Goal: Check status: Check status

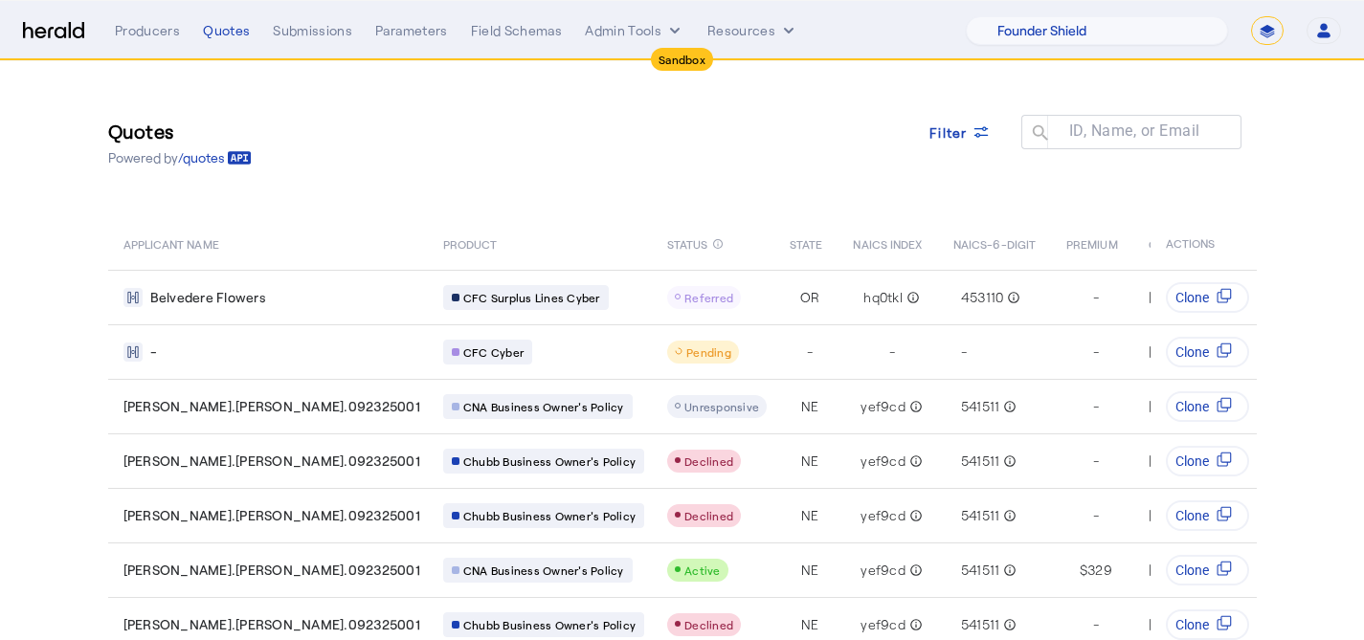
select select "pfm_lx2v_founder_shield"
select select "*******"
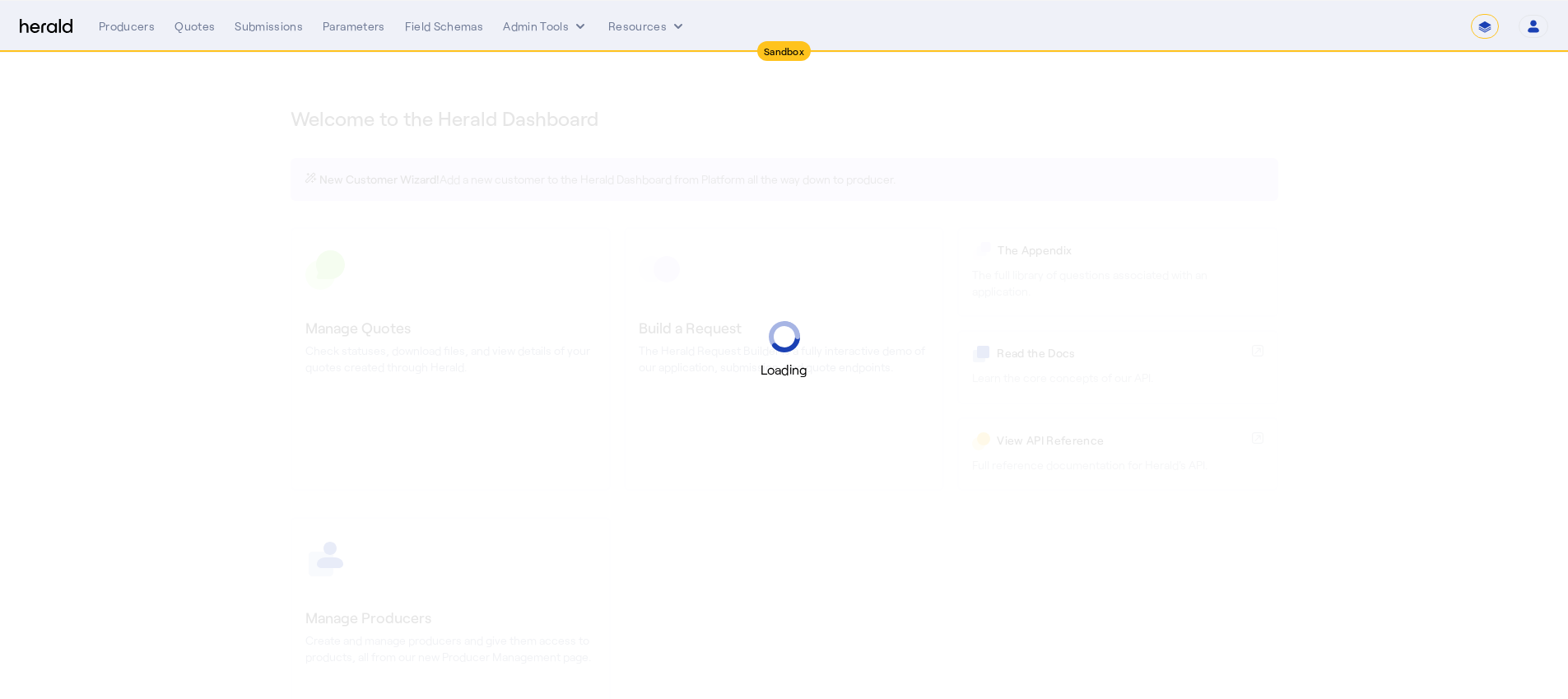
select select "*******"
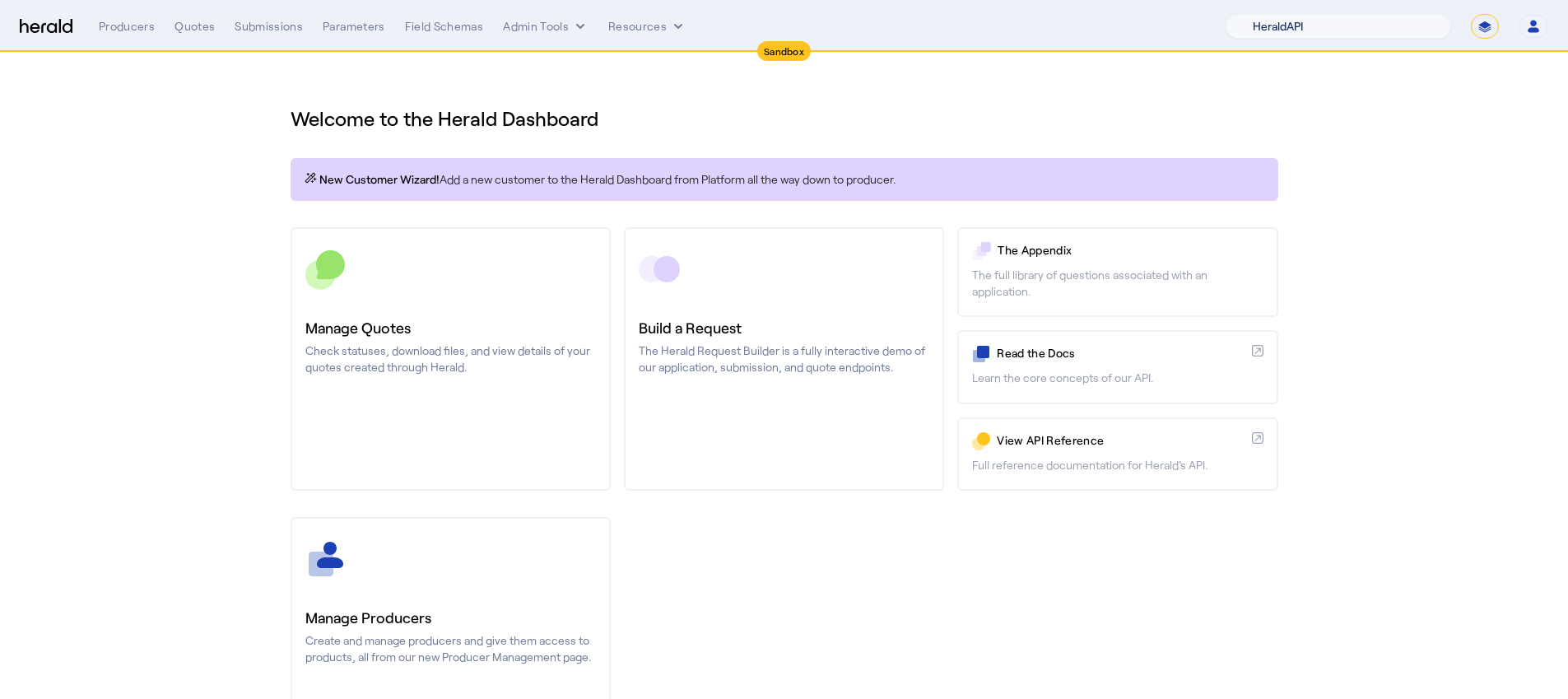
click at [1331, 15] on select "1Fort Acrisure Acturis Affinity Advisors Affinity Risk Agentero AmWins Anzen Ao…" at bounding box center [1338, 26] width 225 height 25
select select "pfm_lx2v_founder_shield"
click at [1265, 14] on select "1Fort Acrisure Acturis Affinity Advisors Affinity Risk Agentero AmWins Anzen Ao…" at bounding box center [1338, 26] width 225 height 25
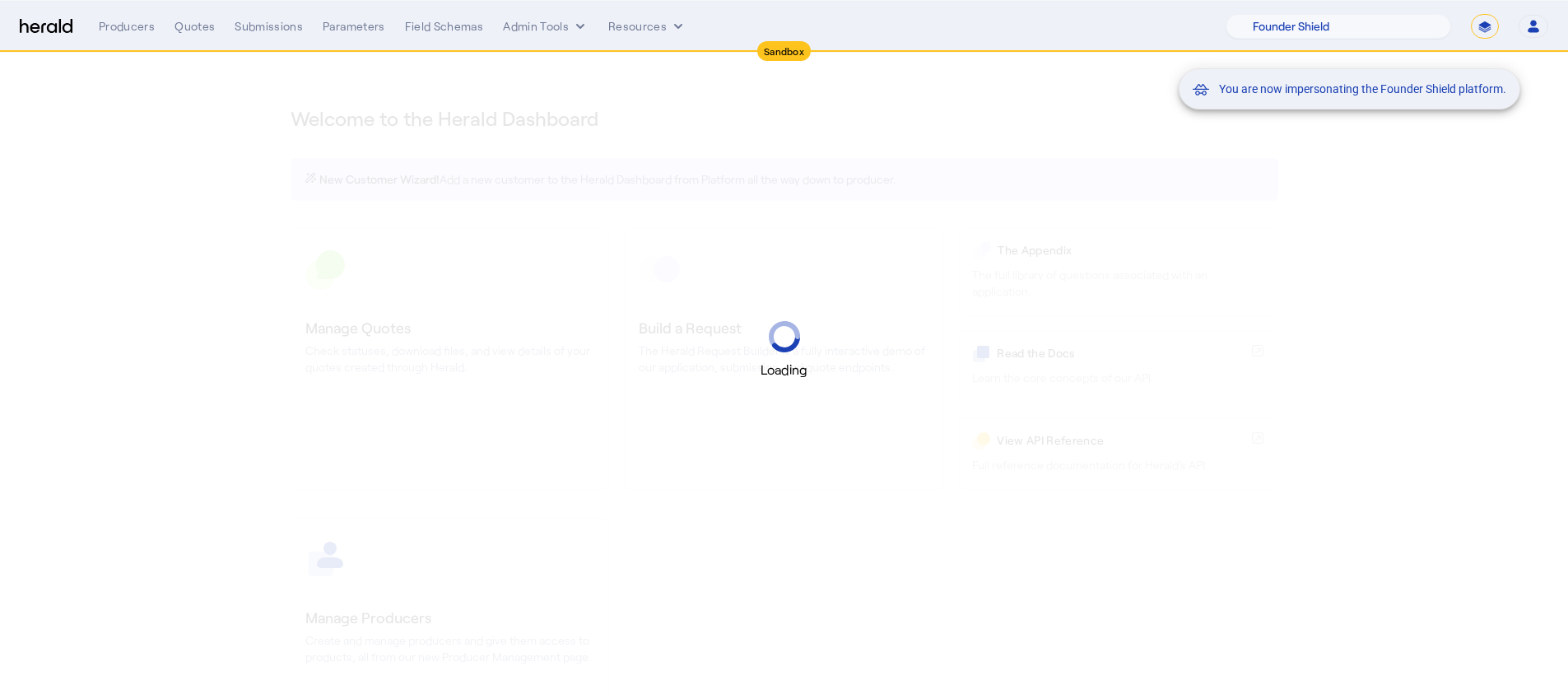
drag, startPoint x: 323, startPoint y: 540, endPoint x: 394, endPoint y: 575, distance: 79.2
click at [394, 586] on div "You are now impersonating the Founder Shield platform." at bounding box center [784, 349] width 1568 height 699
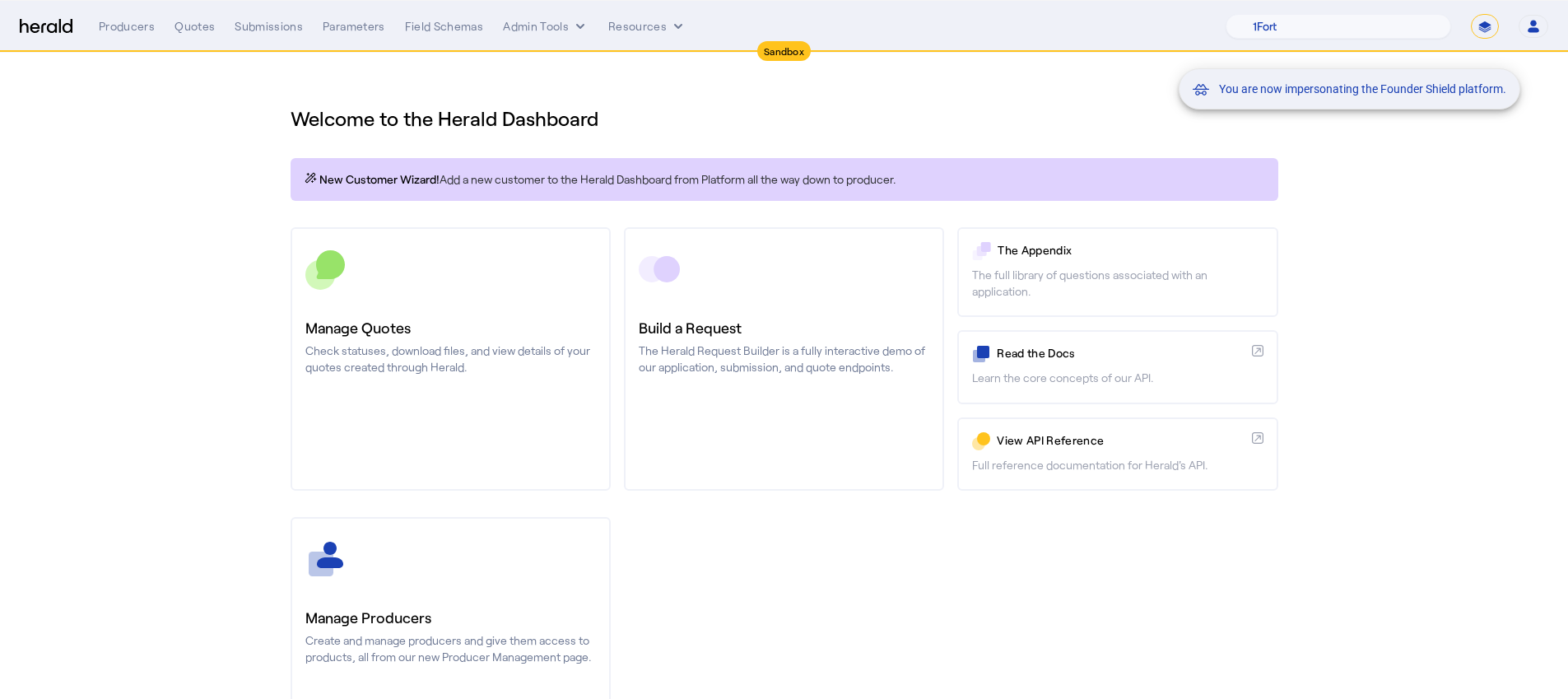
click at [408, 413] on div "You are now impersonating the Founder Shield platform." at bounding box center [784, 349] width 1568 height 699
click at [419, 377] on div "You are now impersonating the Founder Shield platform." at bounding box center [784, 349] width 1568 height 699
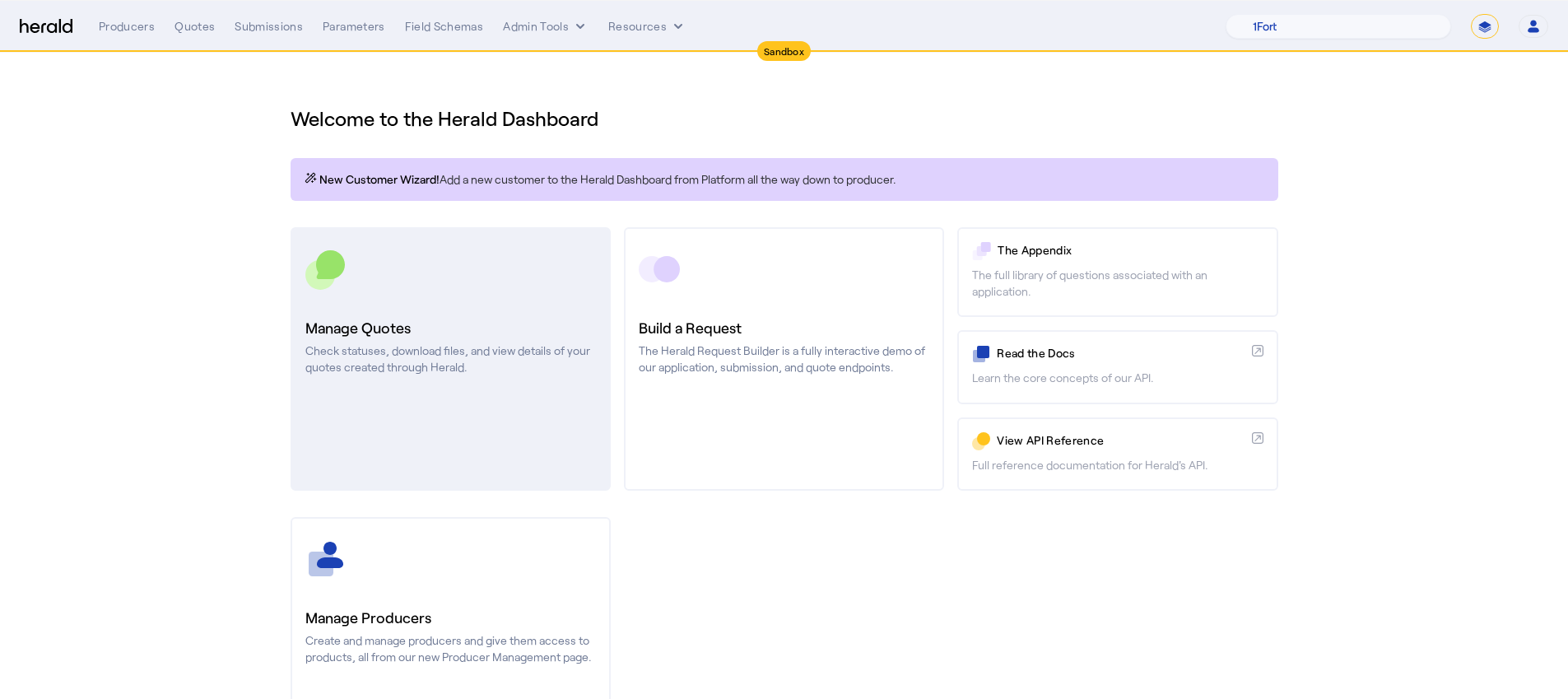
click at [423, 356] on p "Check statuses, download files, and view details of your quotes created through…" at bounding box center [451, 359] width 291 height 33
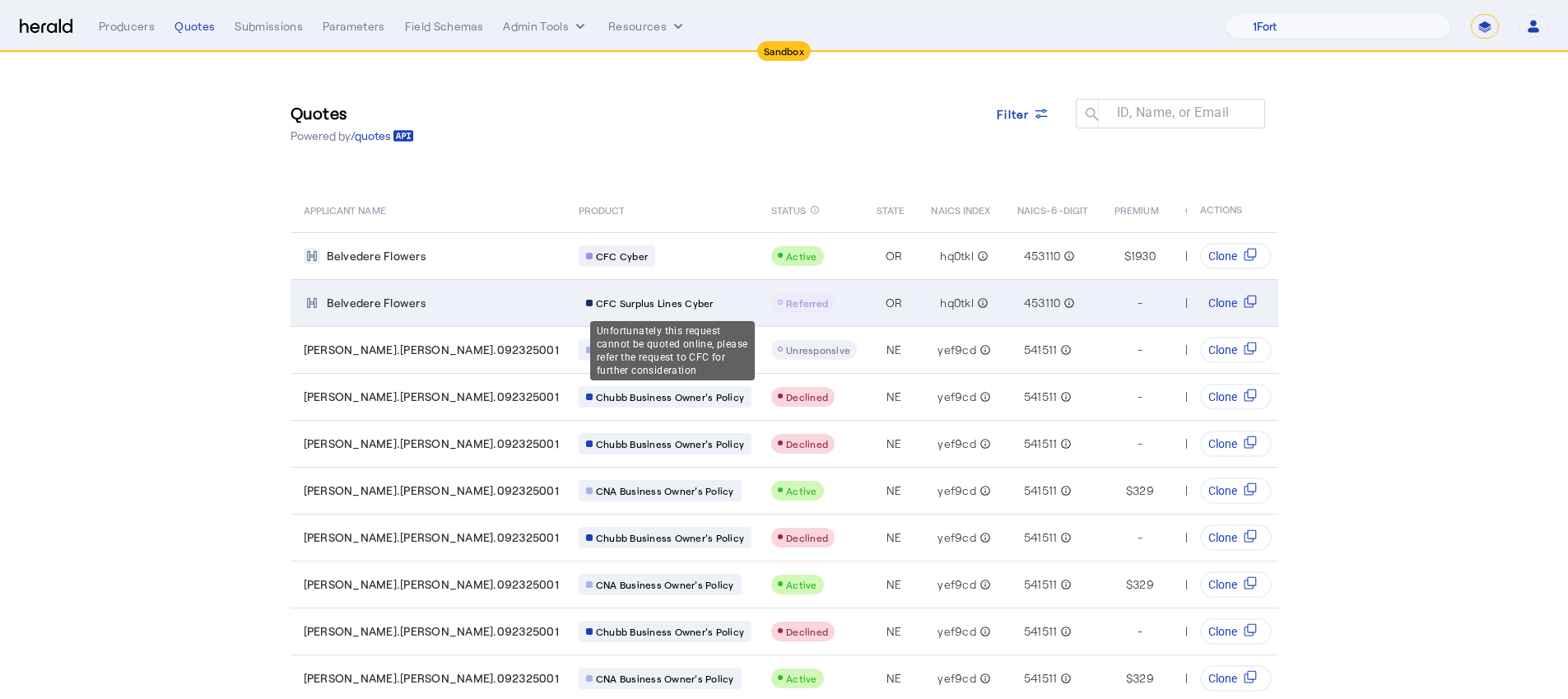
click at [786, 301] on span "Referred" at bounding box center [807, 303] width 42 height 11
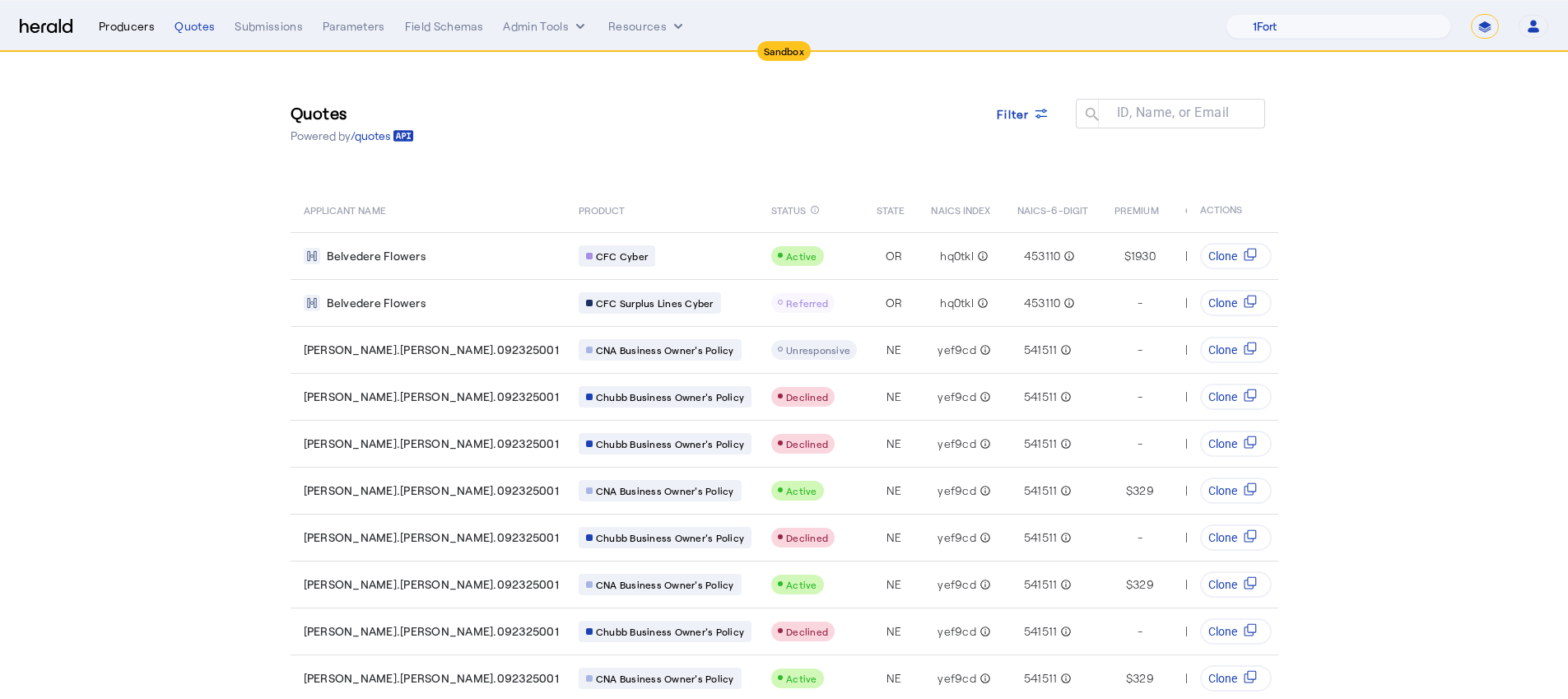
click at [147, 30] on div "Producers" at bounding box center [126, 26] width 56 height 16
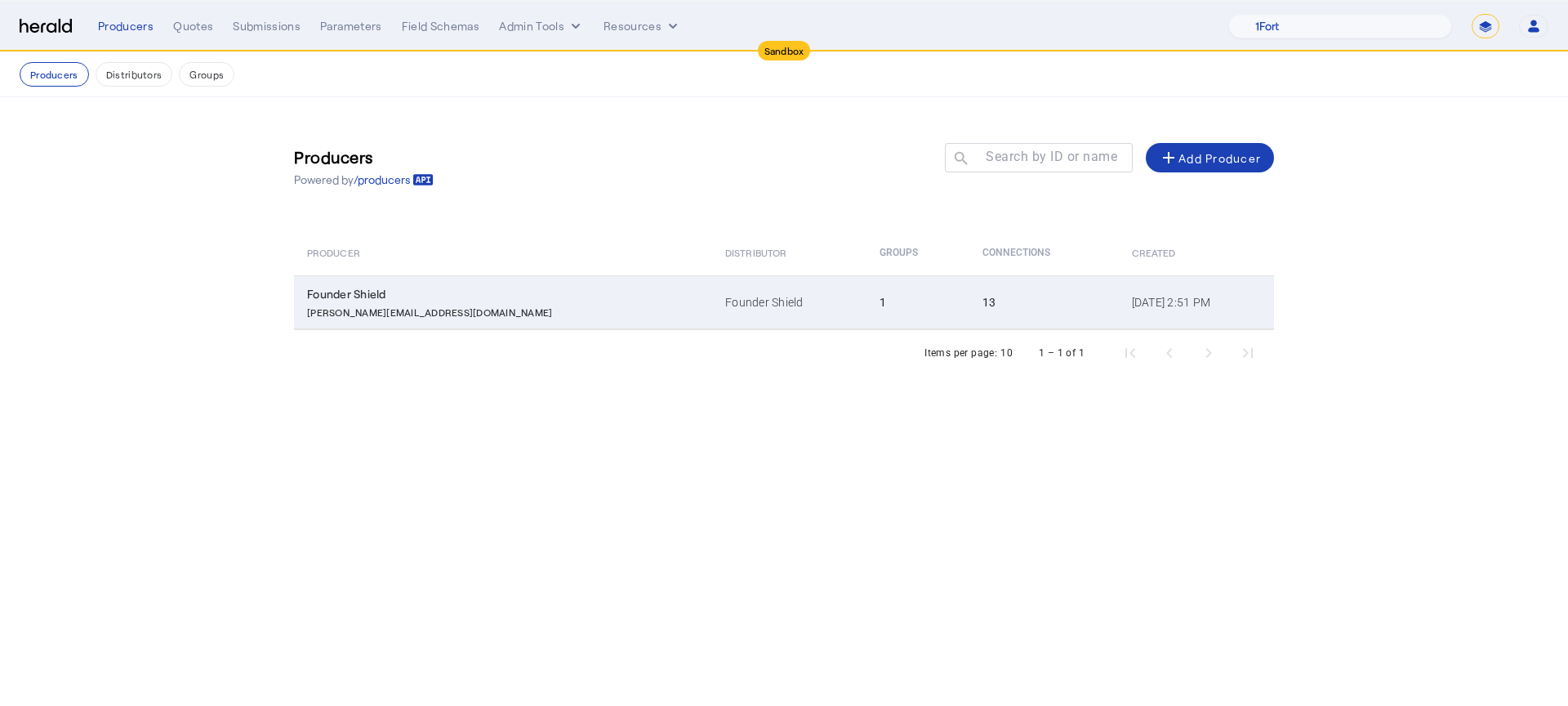
click at [400, 326] on td "Founder Shield eugene@foundershield.com" at bounding box center [503, 302] width 418 height 54
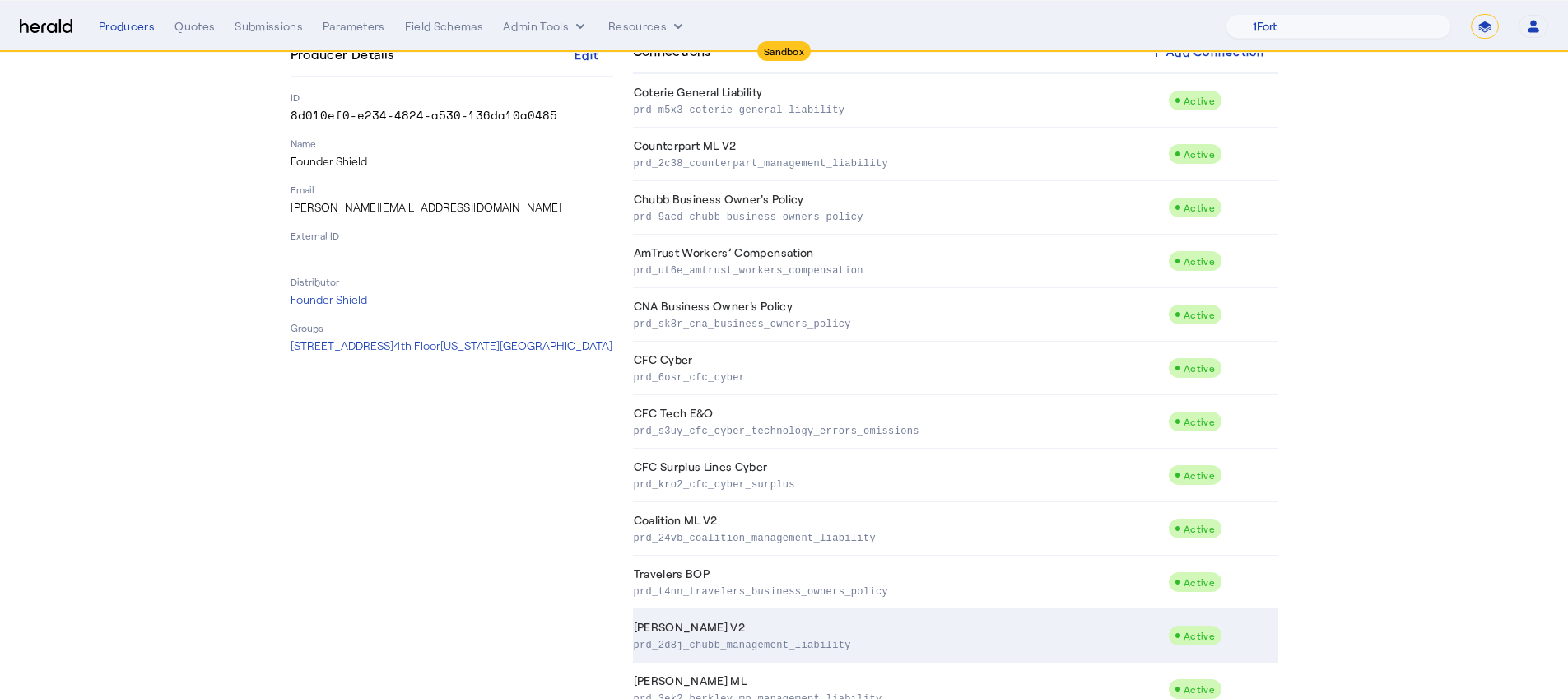
scroll to position [284, 0]
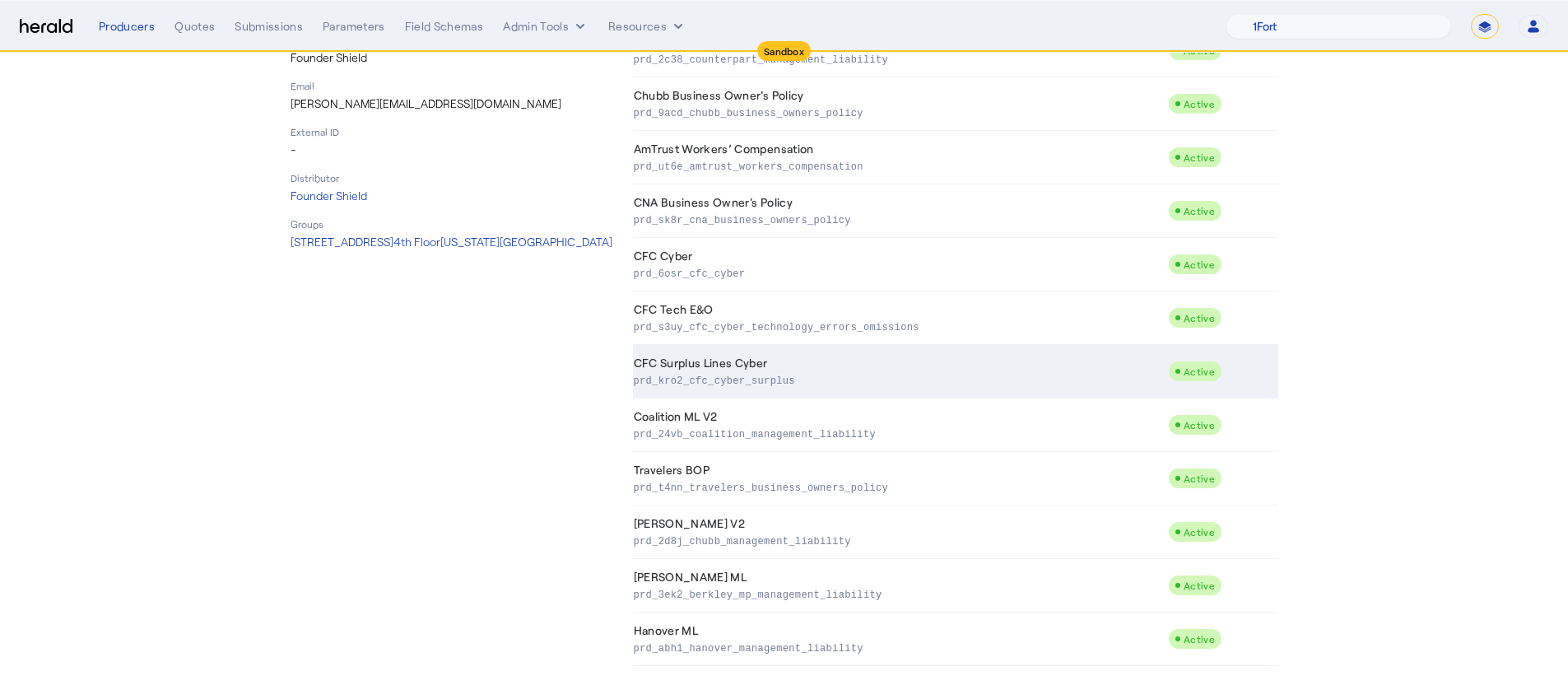
click at [802, 345] on td "CFC Surplus Lines Cyber prd_kro2_cfc_cyber_surplus" at bounding box center [901, 371] width 536 height 53
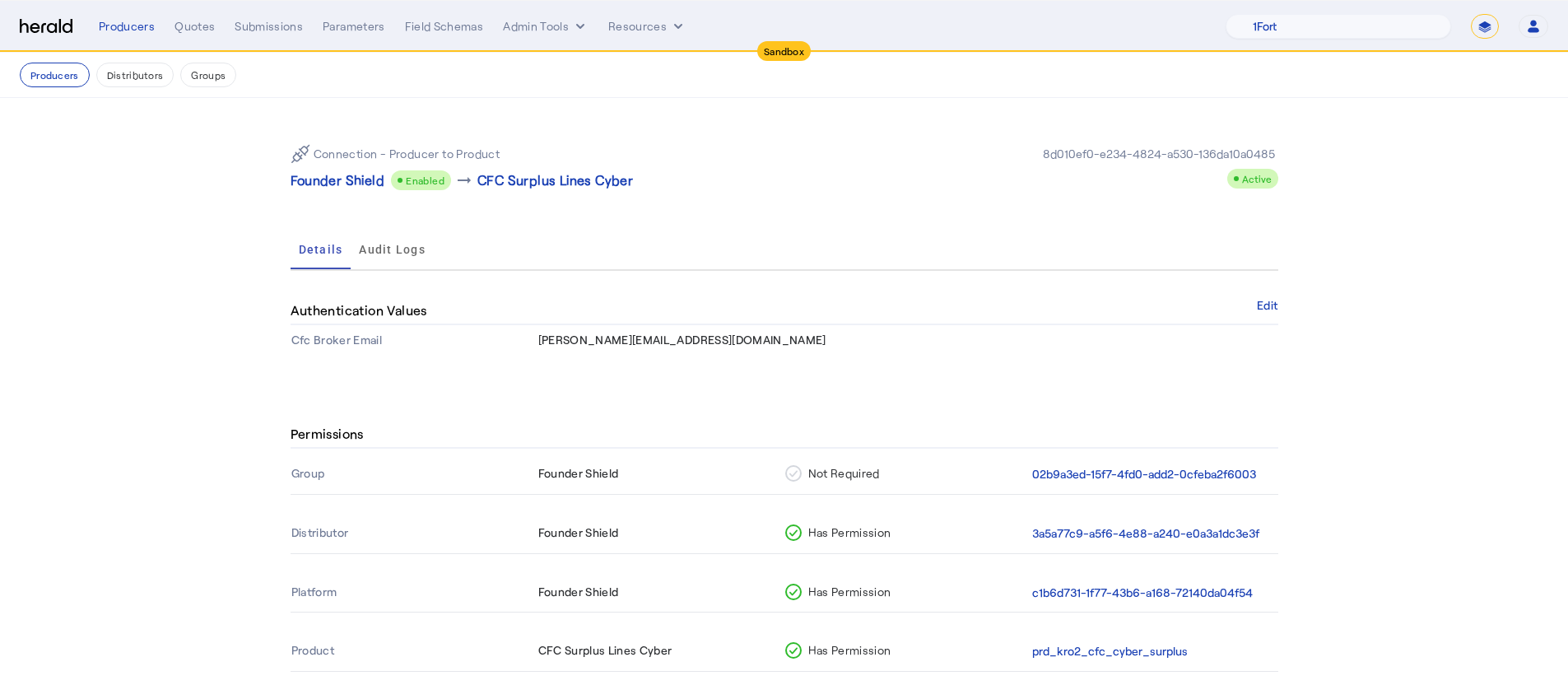
click at [1096, 512] on table "Group Founder Shield Not Required 02b9a3ed-15f7-4fd0-add2-0cfeba2f6003 Distribu…" at bounding box center [784, 573] width 988 height 236
click at [1098, 531] on button "3a5a77c9-a5f6-4e88-a240-e0a3a1dc3e3f" at bounding box center [1146, 534] width 227 height 19
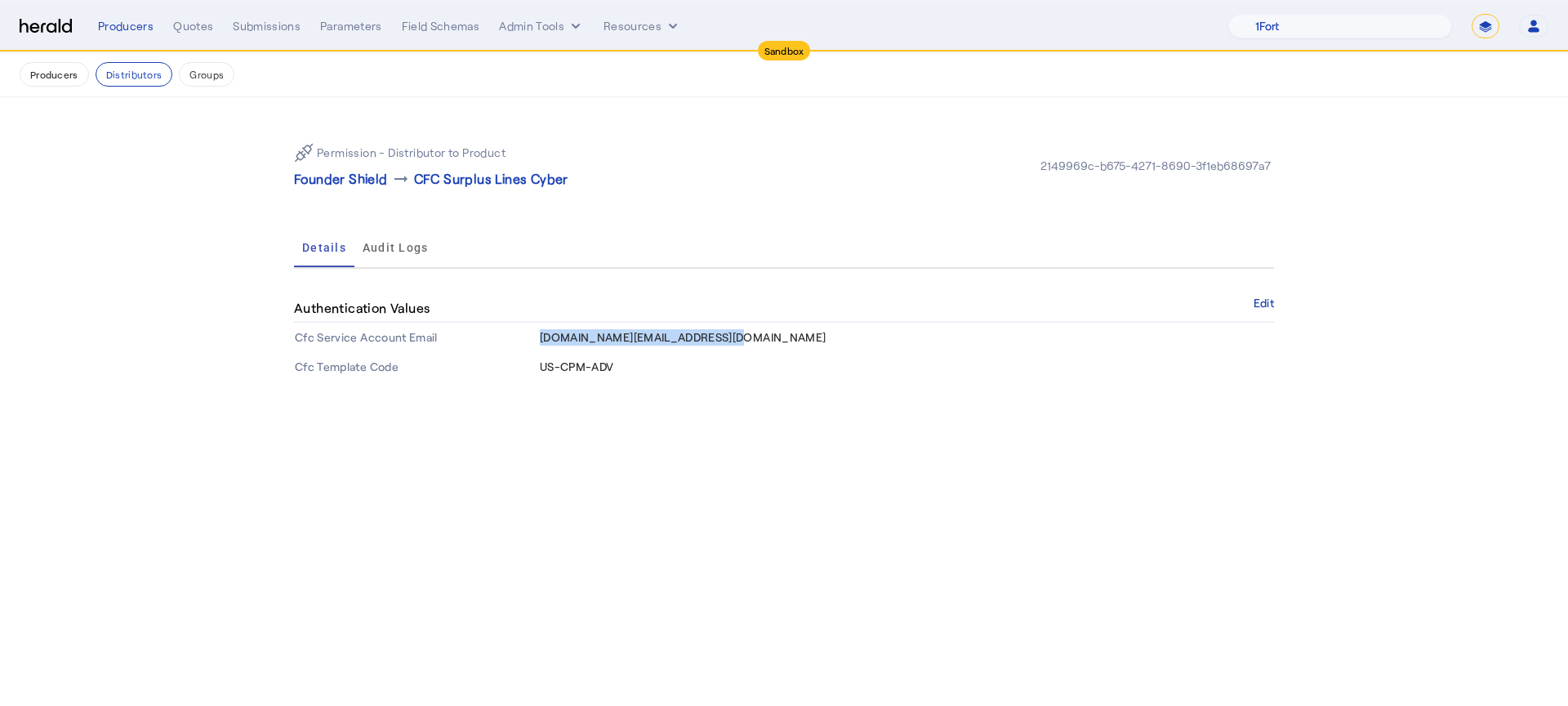
drag, startPoint x: 716, startPoint y: 339, endPoint x: 539, endPoint y: 340, distance: 177.0
click at [539, 340] on td "foundershield.sl@heraldapi.com" at bounding box center [906, 337] width 735 height 29
copy span "foundershield.sl@heraldapi.com"
drag, startPoint x: 630, startPoint y: 364, endPoint x: 546, endPoint y: 358, distance: 84.2
click at [546, 358] on td "US-CPM-ADV" at bounding box center [906, 367] width 735 height 29
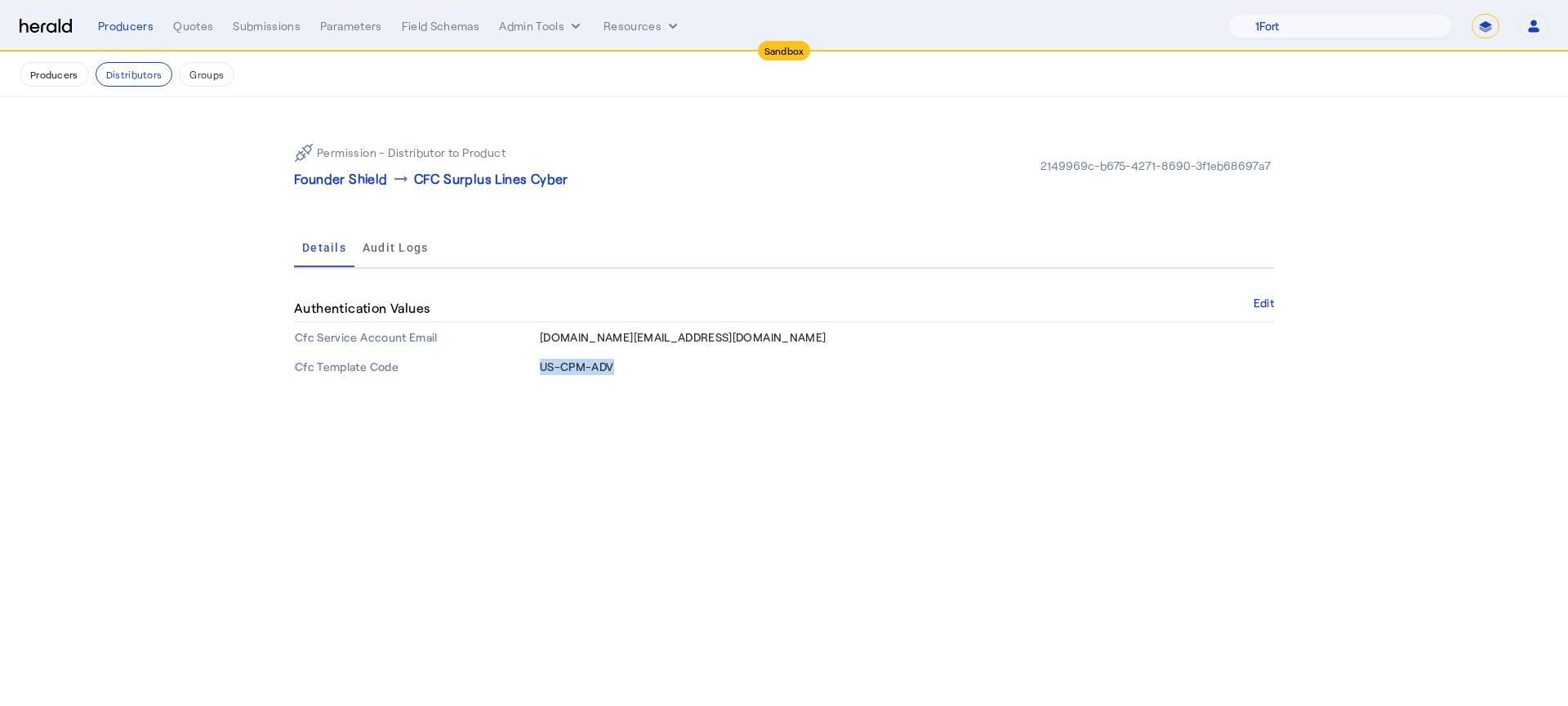
copy span "US-CPM-ADV"
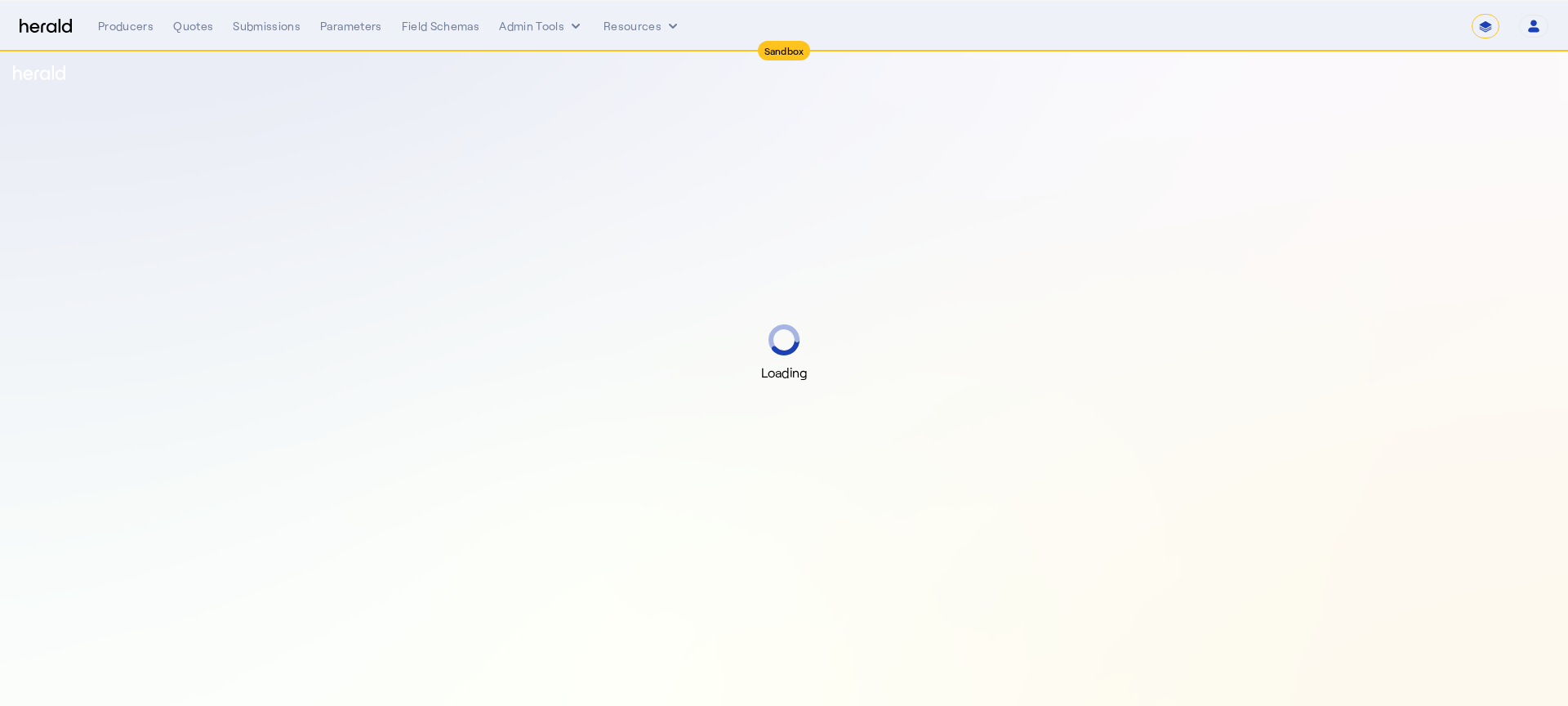
select select "*******"
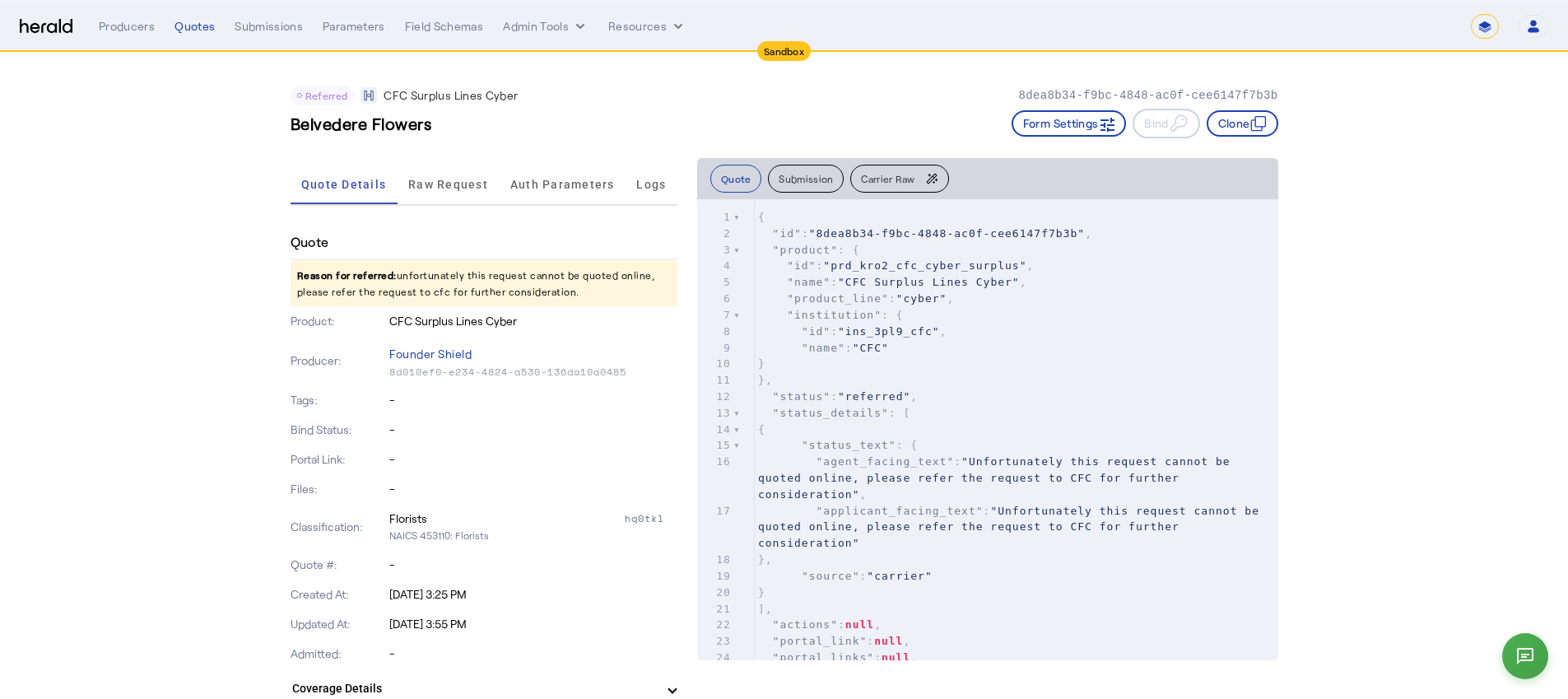
click at [930, 182] on icon "button" at bounding box center [932, 178] width 13 height 13
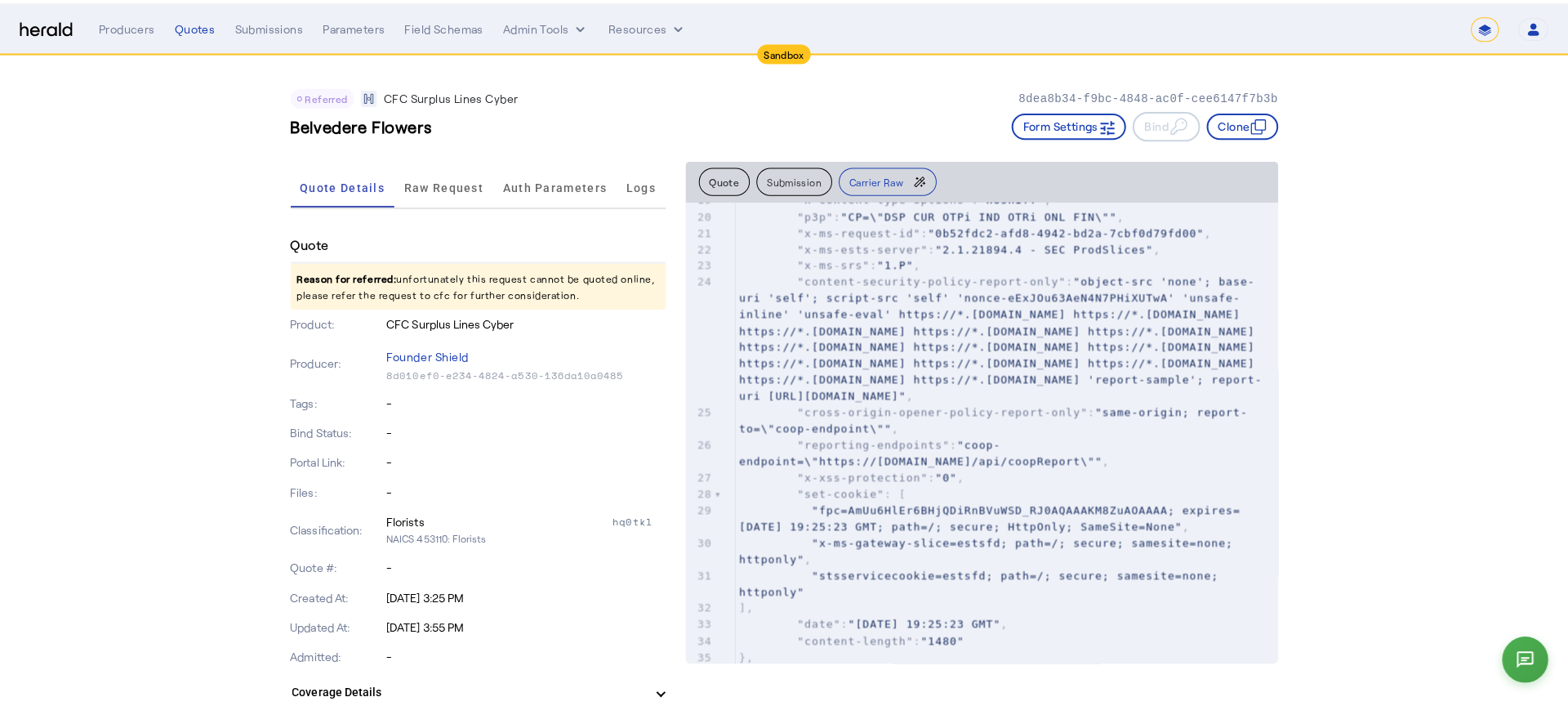
scroll to position [460, 0]
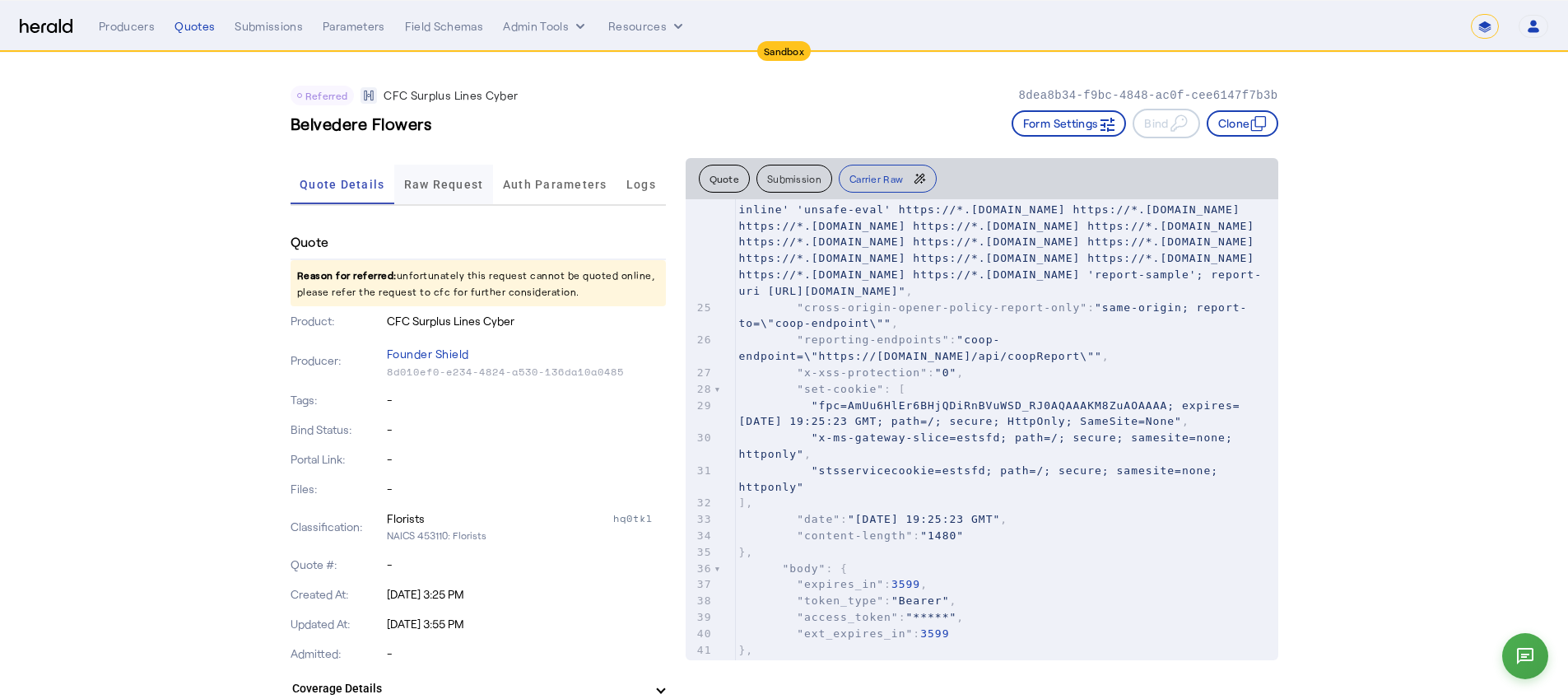
click at [465, 175] on span "Raw Request" at bounding box center [444, 184] width 80 height 40
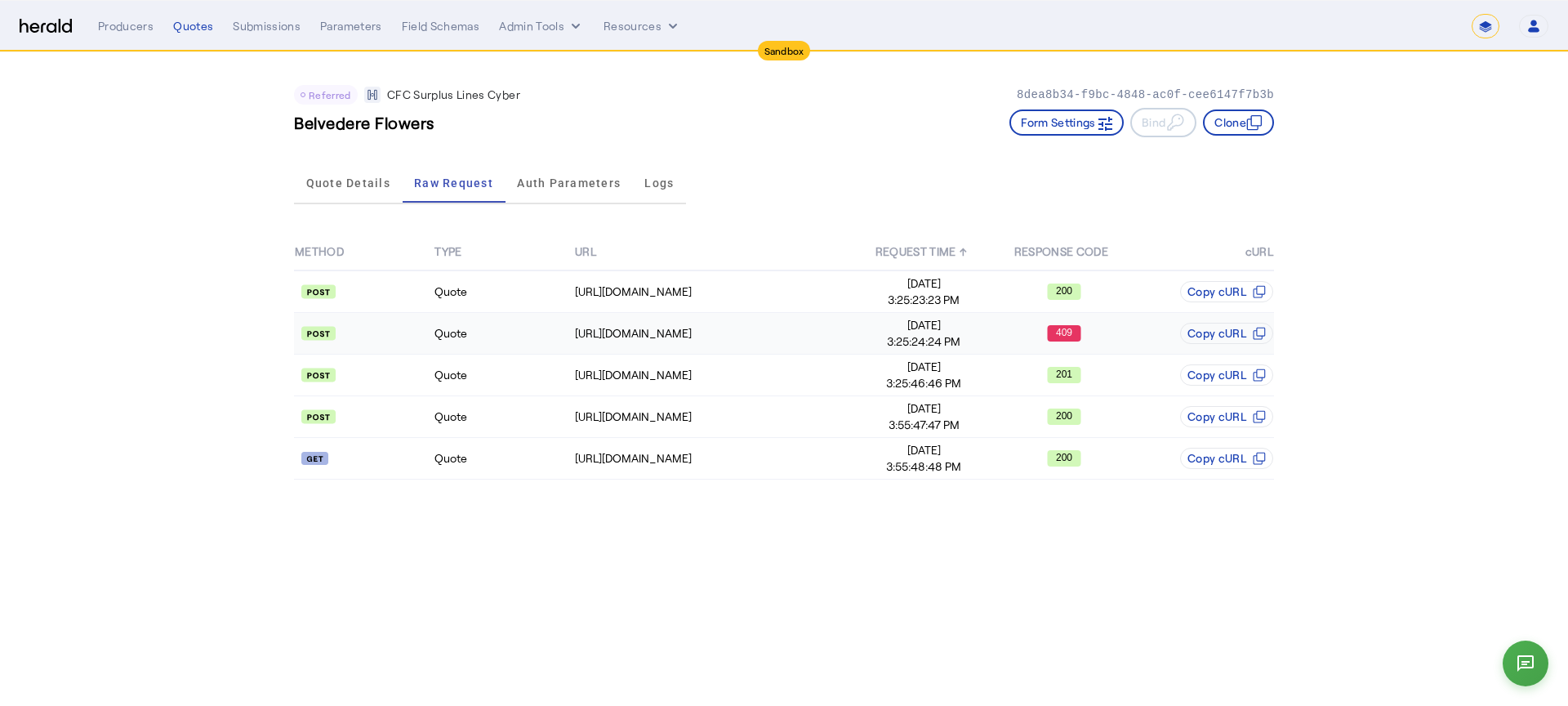
click at [917, 332] on span "[DATE]" at bounding box center [924, 324] width 138 height 16
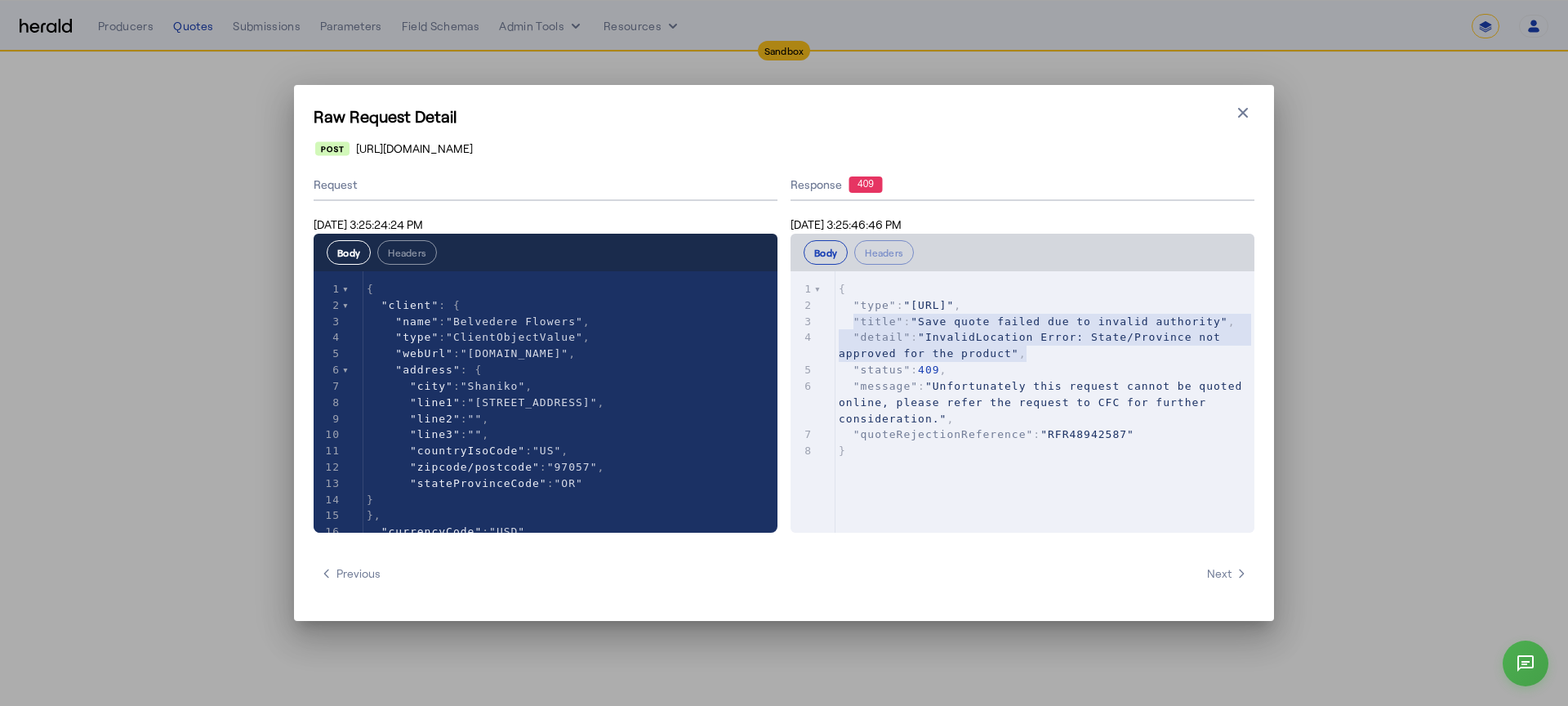
type textarea "**********"
drag, startPoint x: 1046, startPoint y: 353, endPoint x: 827, endPoint y: 309, distance: 223.4
click at [827, 309] on div "x 1 { 2 "type" : "https://somedomain/create-quote-error" , 3 "title" : "Save qu…" at bounding box center [1043, 423] width 505 height 302
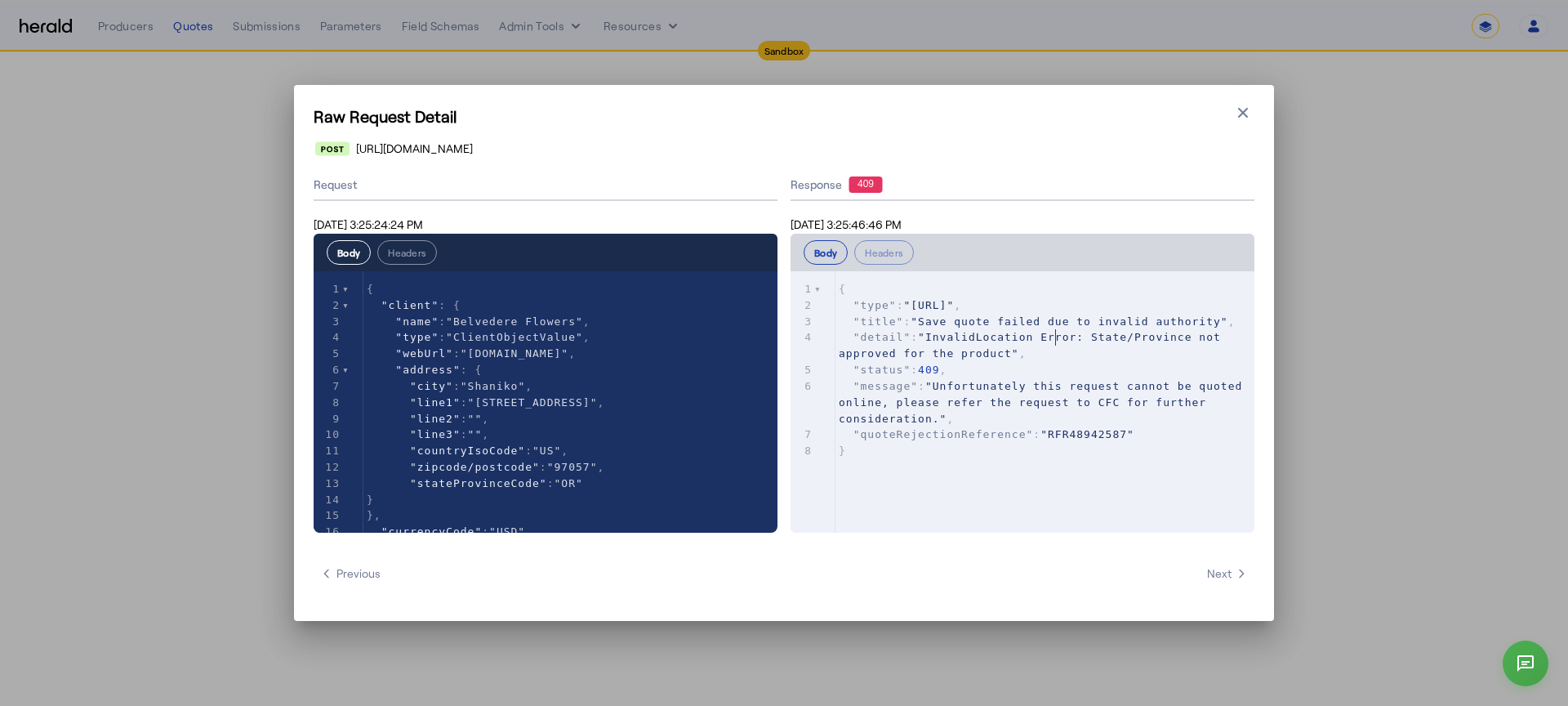
click at [1052, 338] on span ""InvalidLocation Error: State/Province not approved for the product"" at bounding box center [1033, 346] width 390 height 29
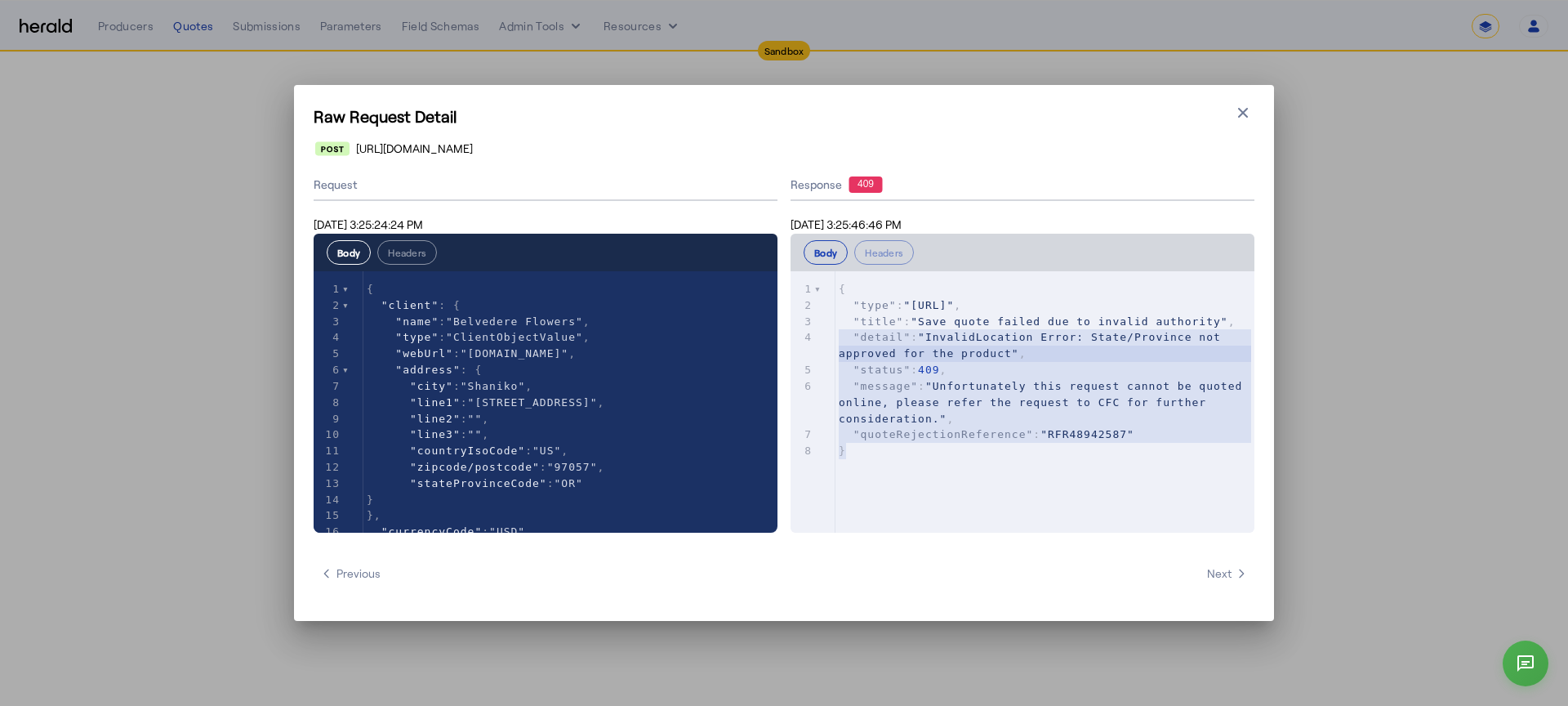
type textarea "**********"
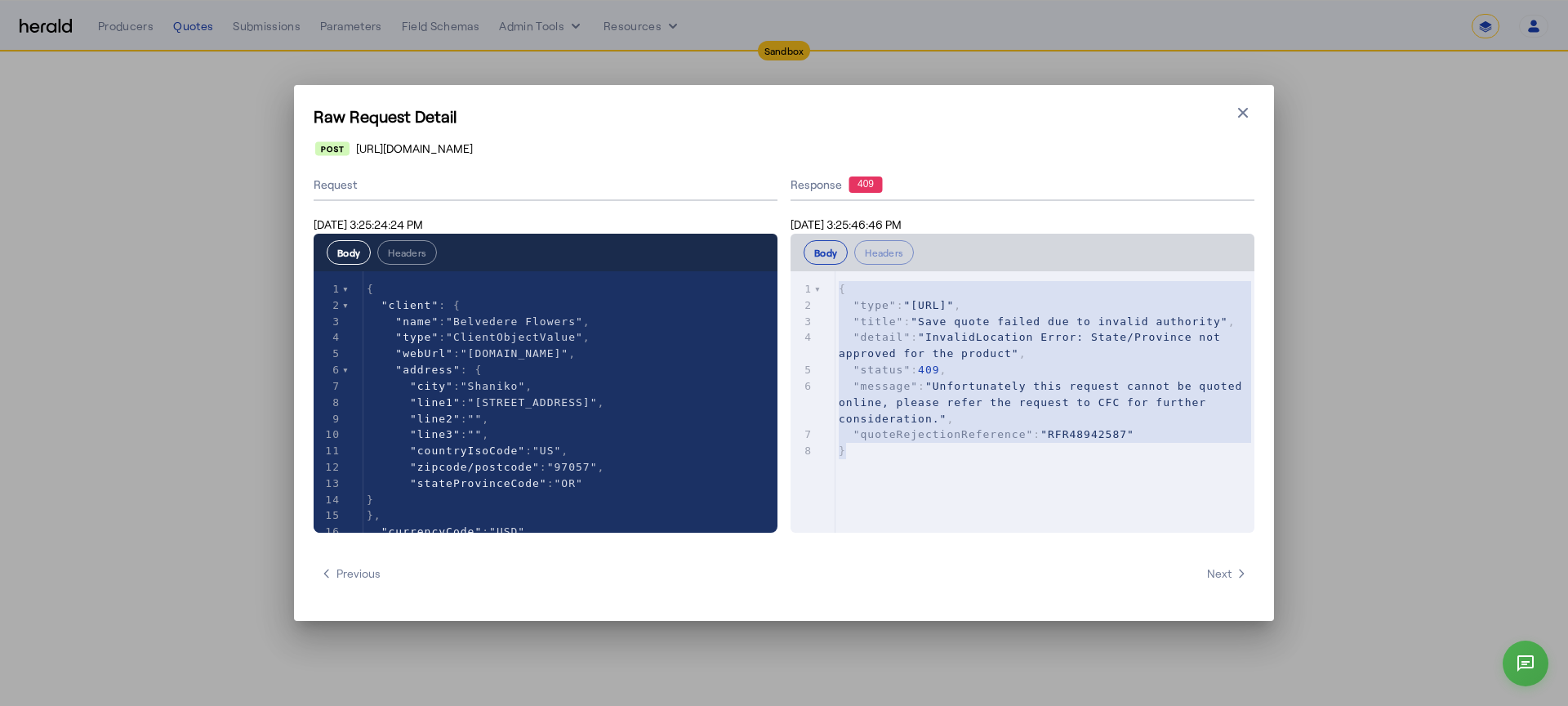
drag, startPoint x: 857, startPoint y: 451, endPoint x: 804, endPoint y: 277, distance: 181.9
click at [804, 277] on div "x 1 { 2 "type" : "https://somedomain/create-quote-error" , 3 "title" : "Save qu…" at bounding box center [1043, 423] width 505 height 302
click at [1324, 352] on div "Raw Request Detail Close modal https://test-api.cfcunderwriting.com/v1.2/quotes…" at bounding box center [784, 353] width 1568 height 706
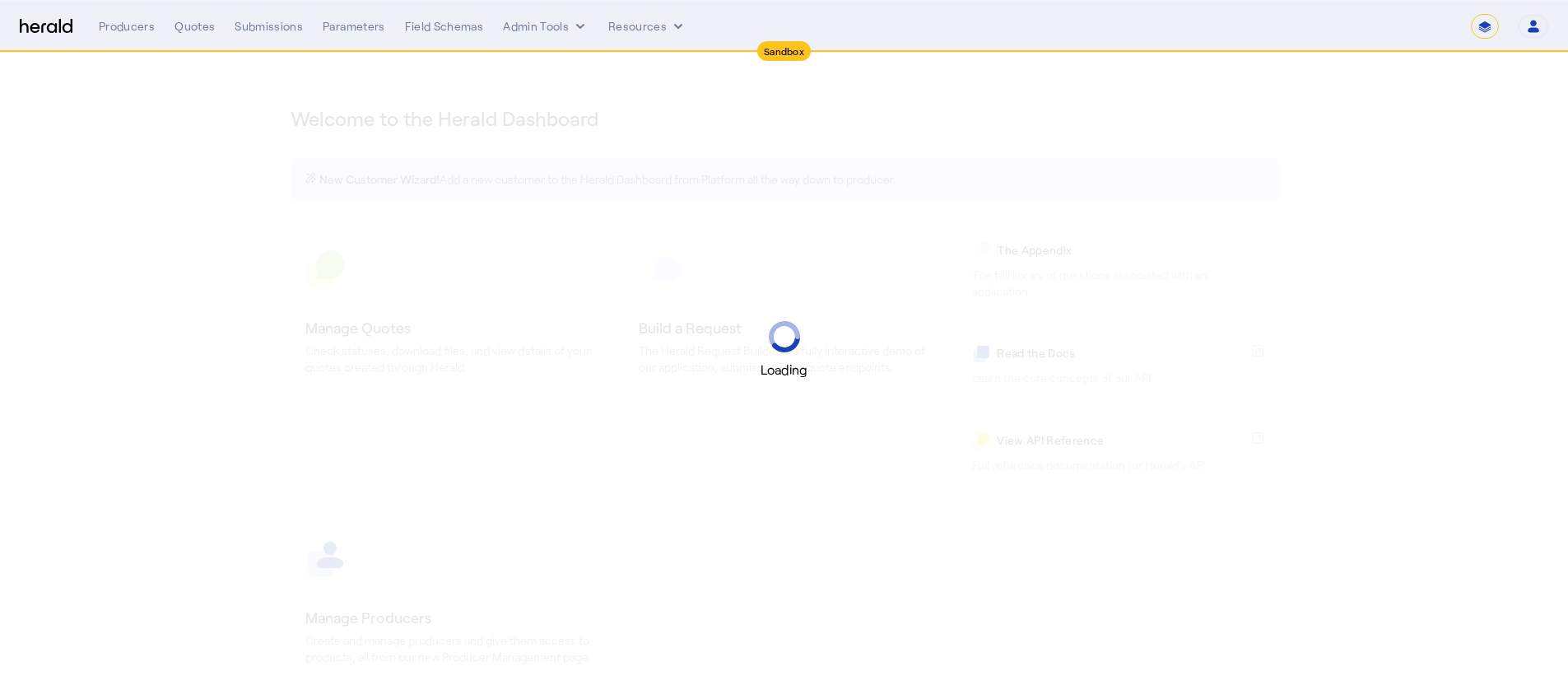
select select "*******"
click at [1355, 22] on select "1Fort Acrisure Acturis Affinity Advisors Affinity Risk Agentero AmWins Anzen Ao…" at bounding box center [1338, 26] width 225 height 25
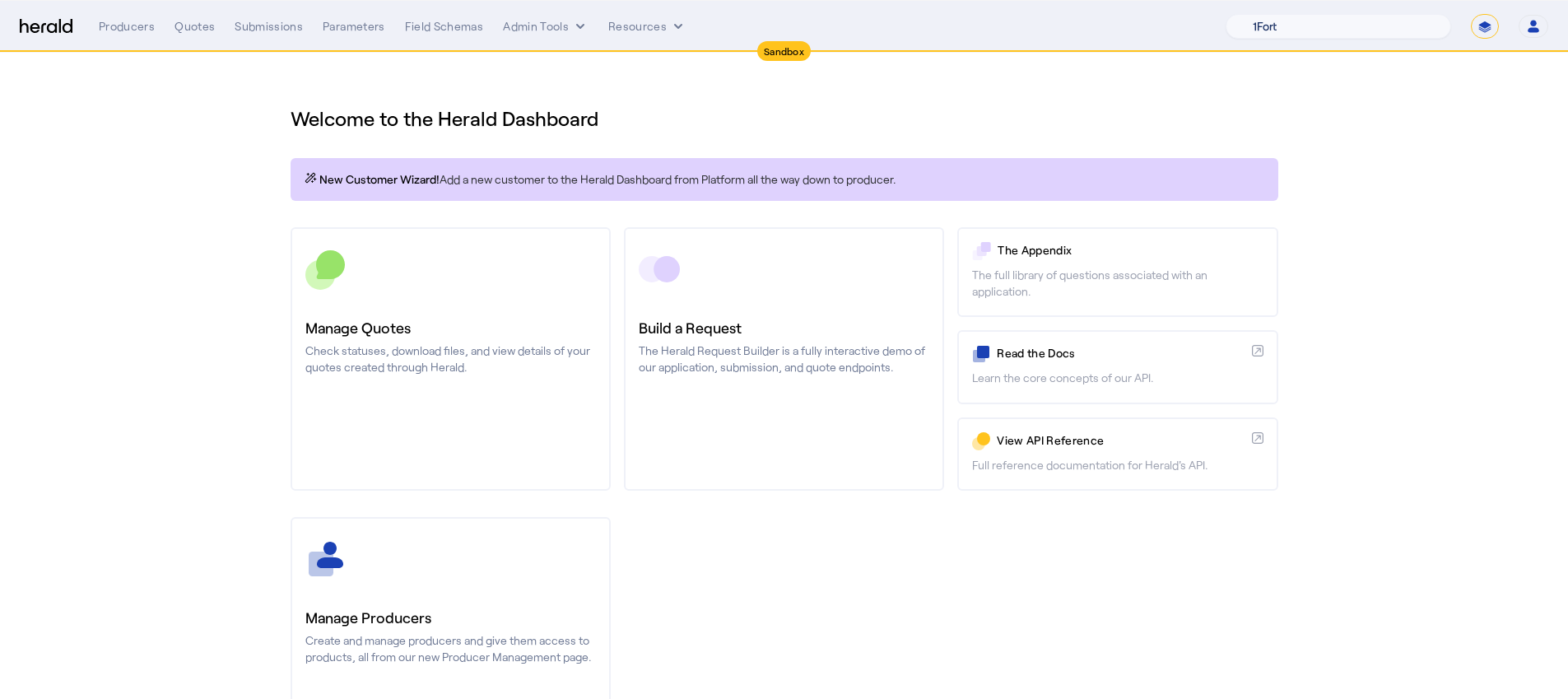
select select "pfm_z9k1_growthmill"
click at [1265, 14] on select "1Fort Acrisure Acturis Affinity Advisors Affinity Risk Agentero AmWins Anzen Ao…" at bounding box center [1338, 26] width 225 height 25
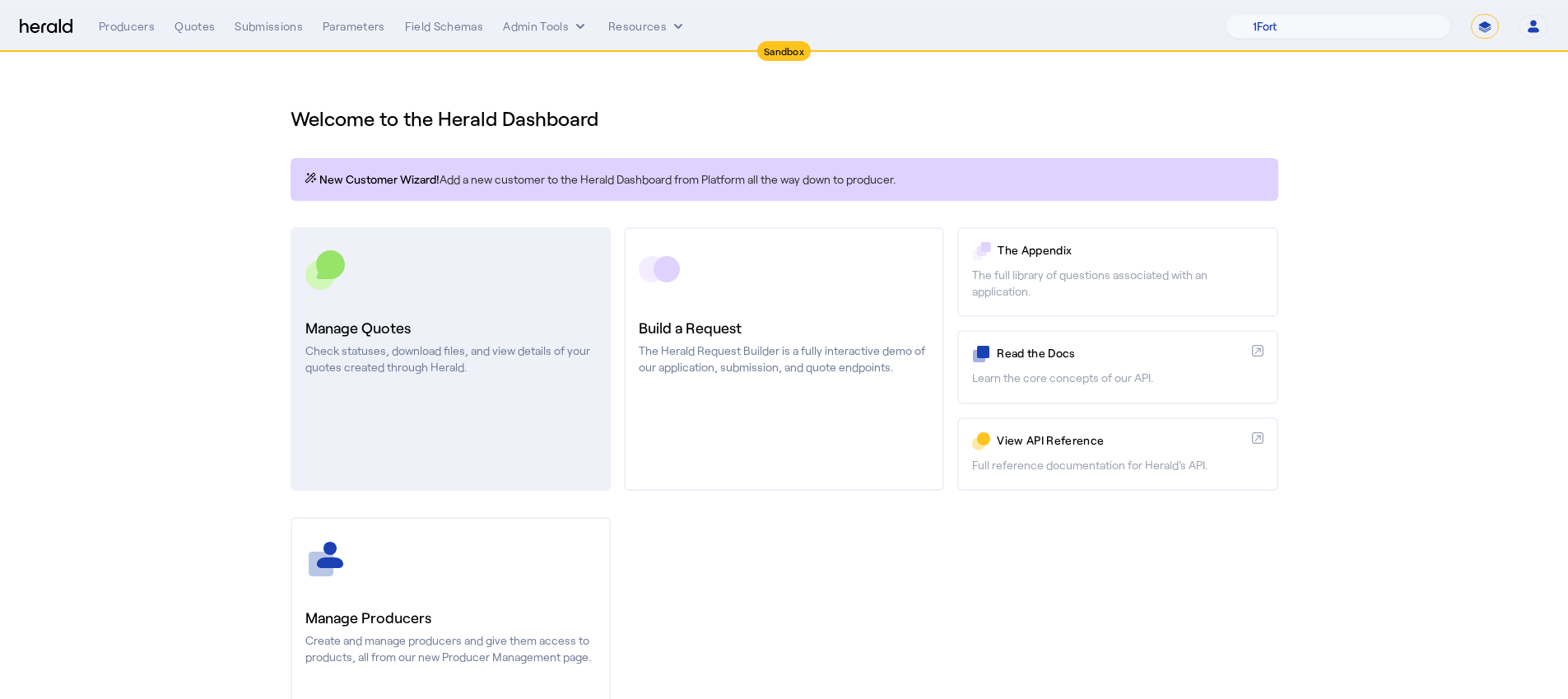
click at [397, 335] on h3 "Manage Quotes" at bounding box center [451, 328] width 291 height 23
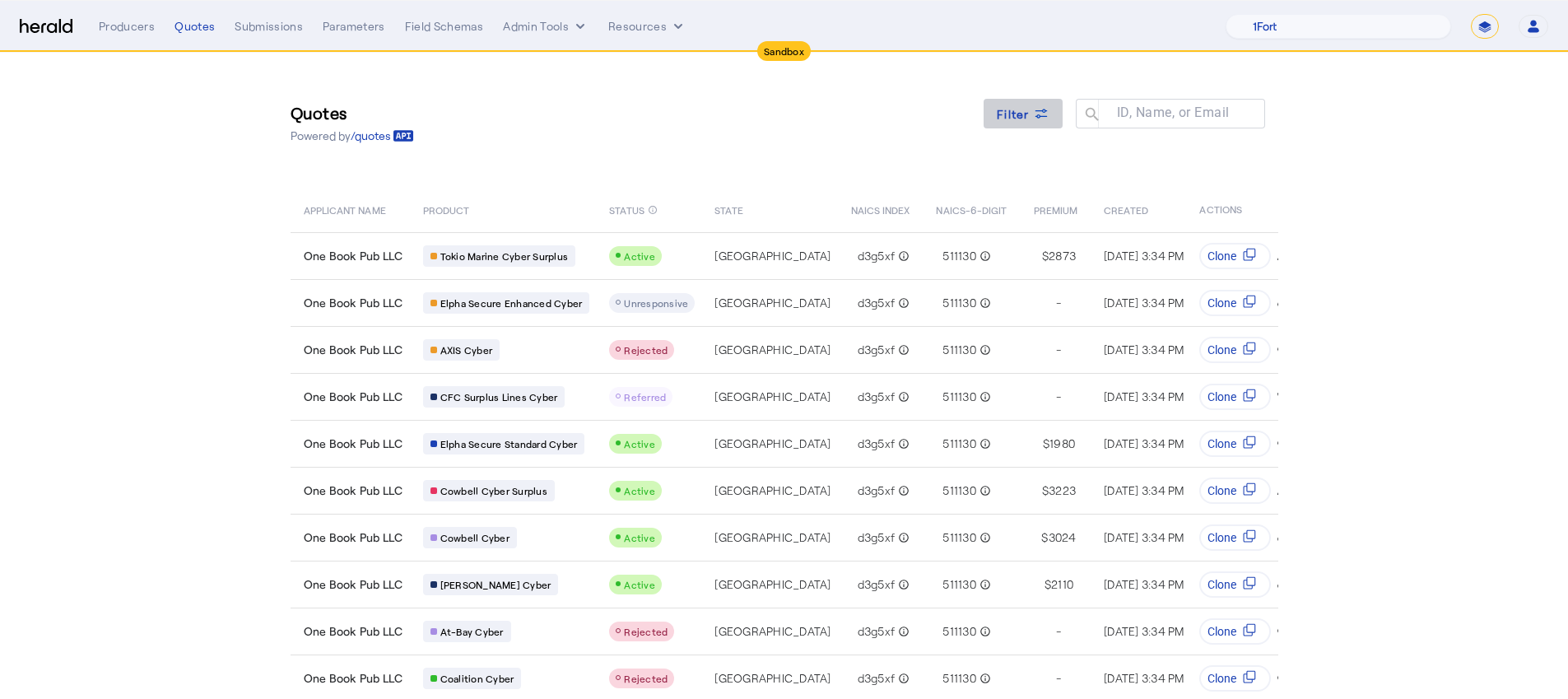
click at [1024, 120] on span "Filter" at bounding box center [1013, 114] width 33 height 17
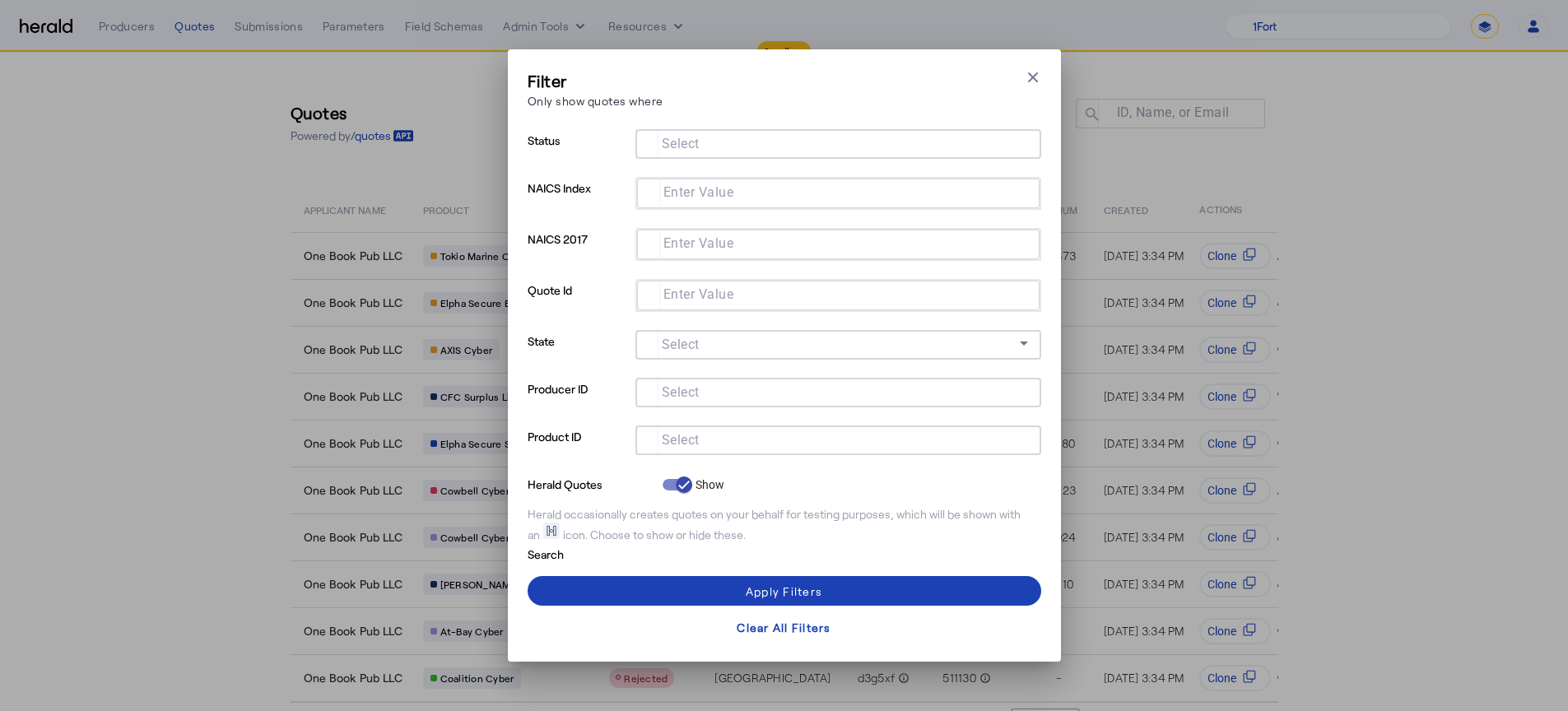
click at [194, 280] on div "Filter Only show quotes where Close modal Status Select NAICS Index Enter Value…" at bounding box center [784, 355] width 1568 height 711
click at [726, 446] on input "Select" at bounding box center [835, 438] width 373 height 20
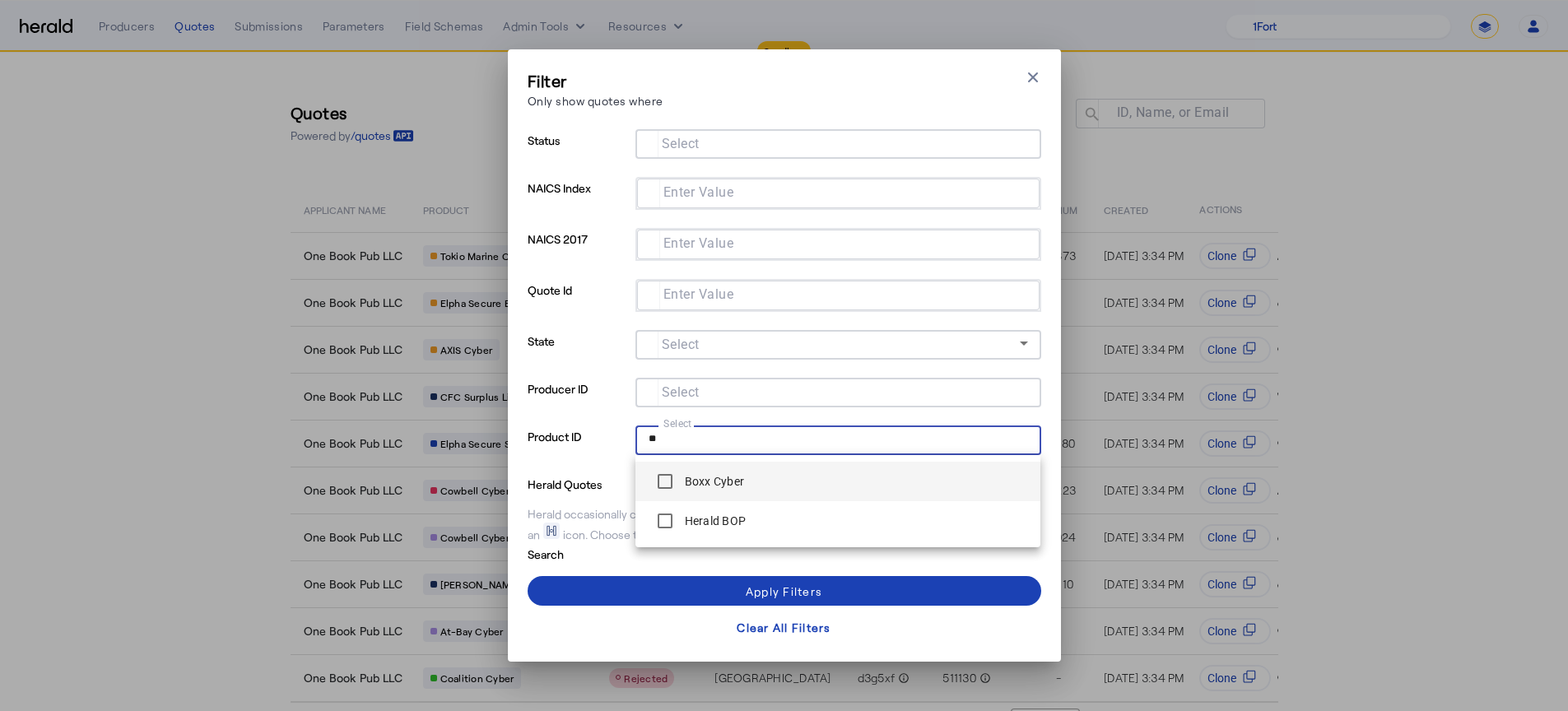
type input "**"
click at [730, 475] on label "Boxx Cyber" at bounding box center [714, 481] width 64 height 16
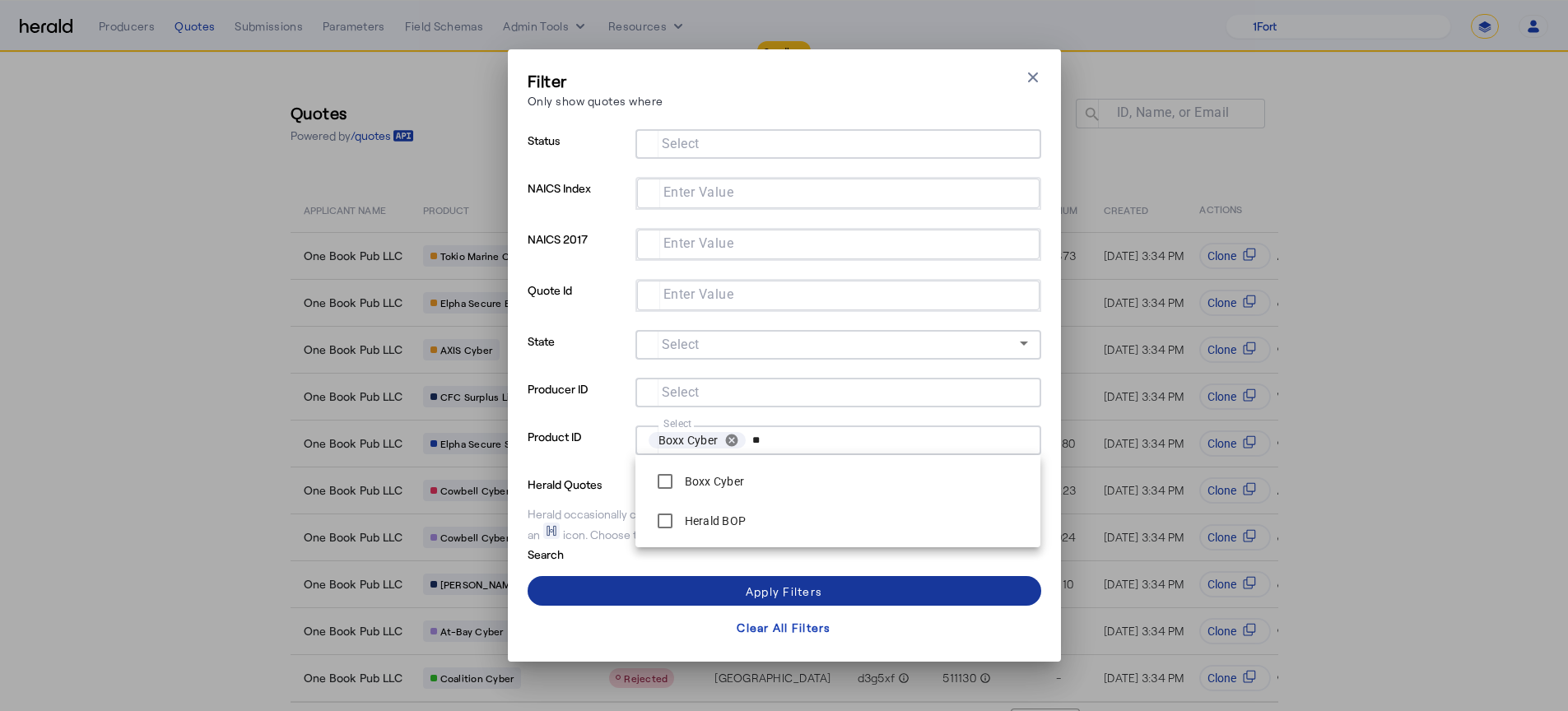
click at [799, 583] on div "Apply Filters" at bounding box center [784, 591] width 77 height 17
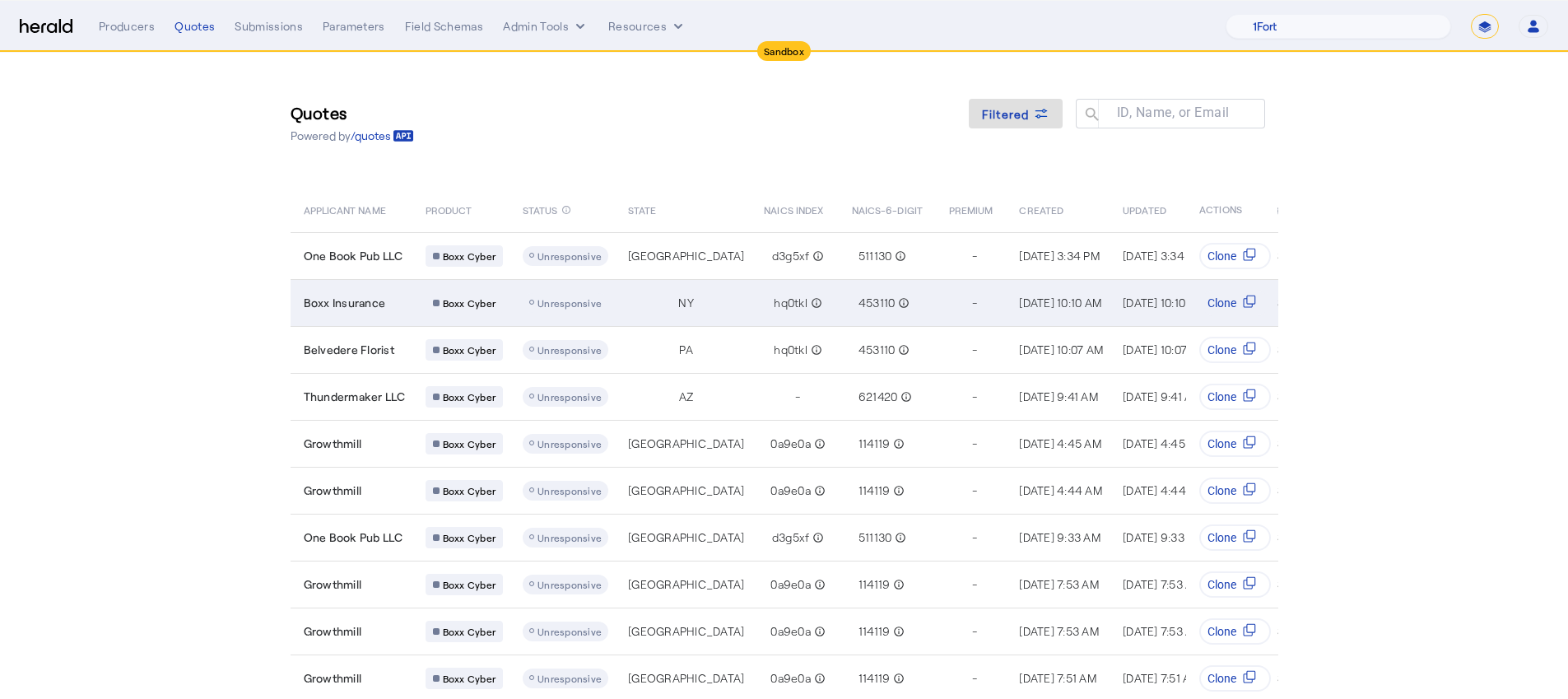
click at [379, 297] on span "Boxx Insurance" at bounding box center [345, 303] width 83 height 16
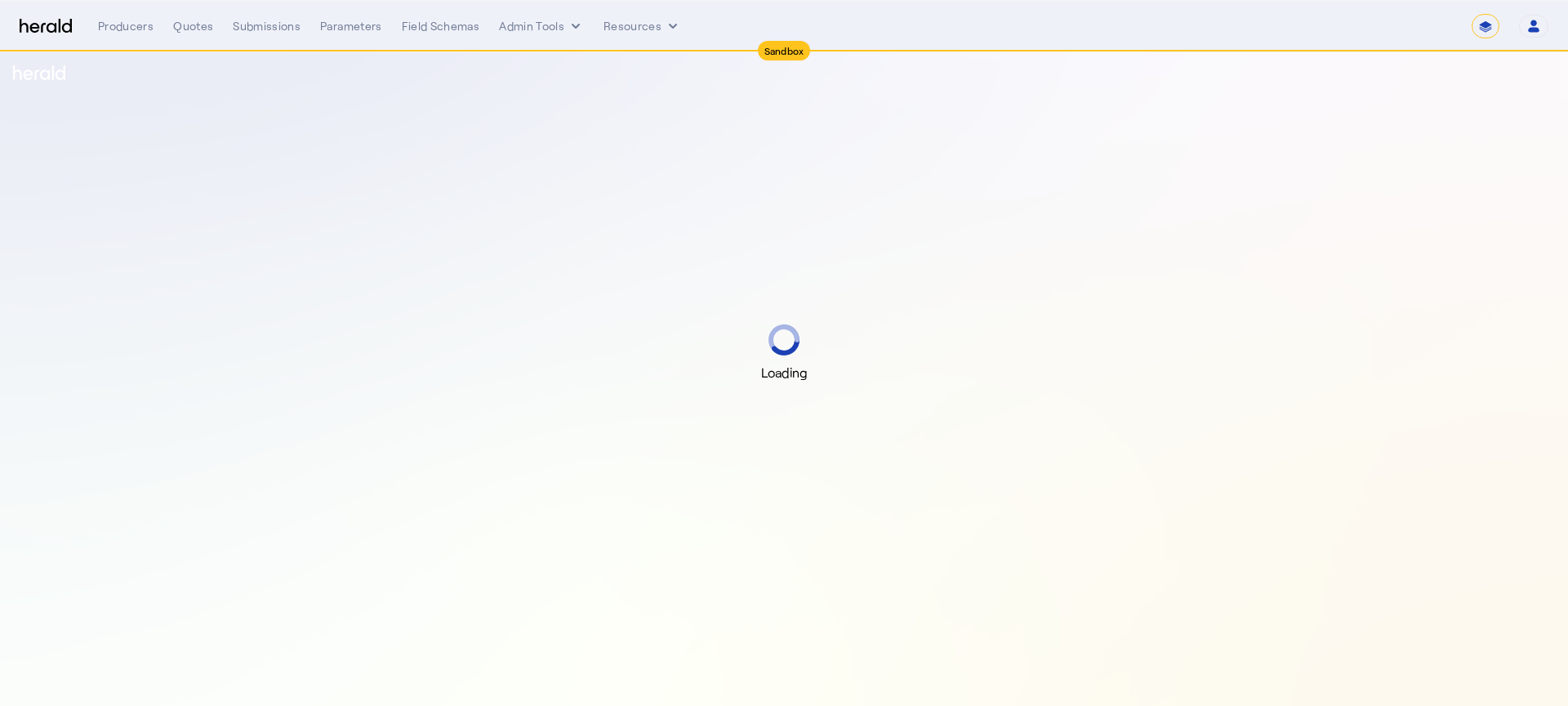
select select "*******"
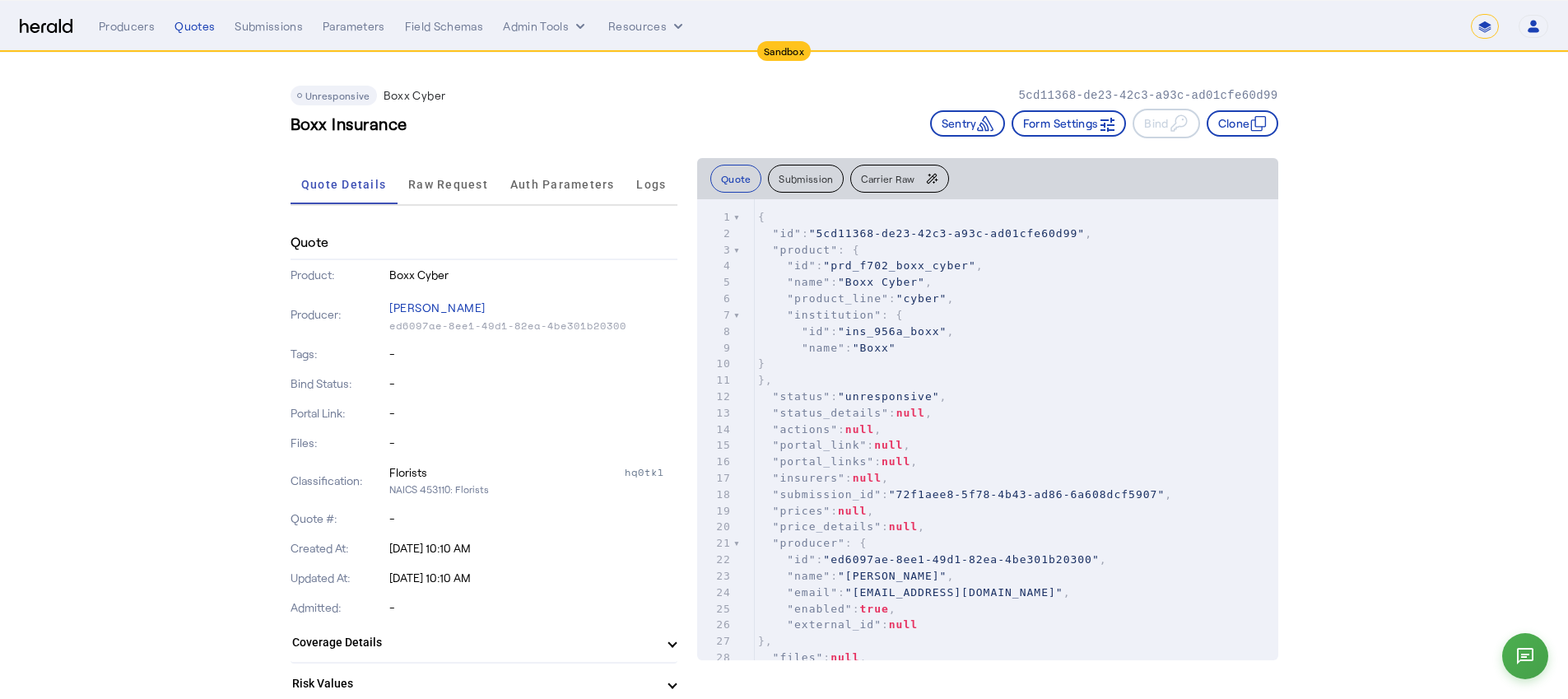
click at [863, 190] on button "Carrier Raw" at bounding box center [900, 178] width 98 height 28
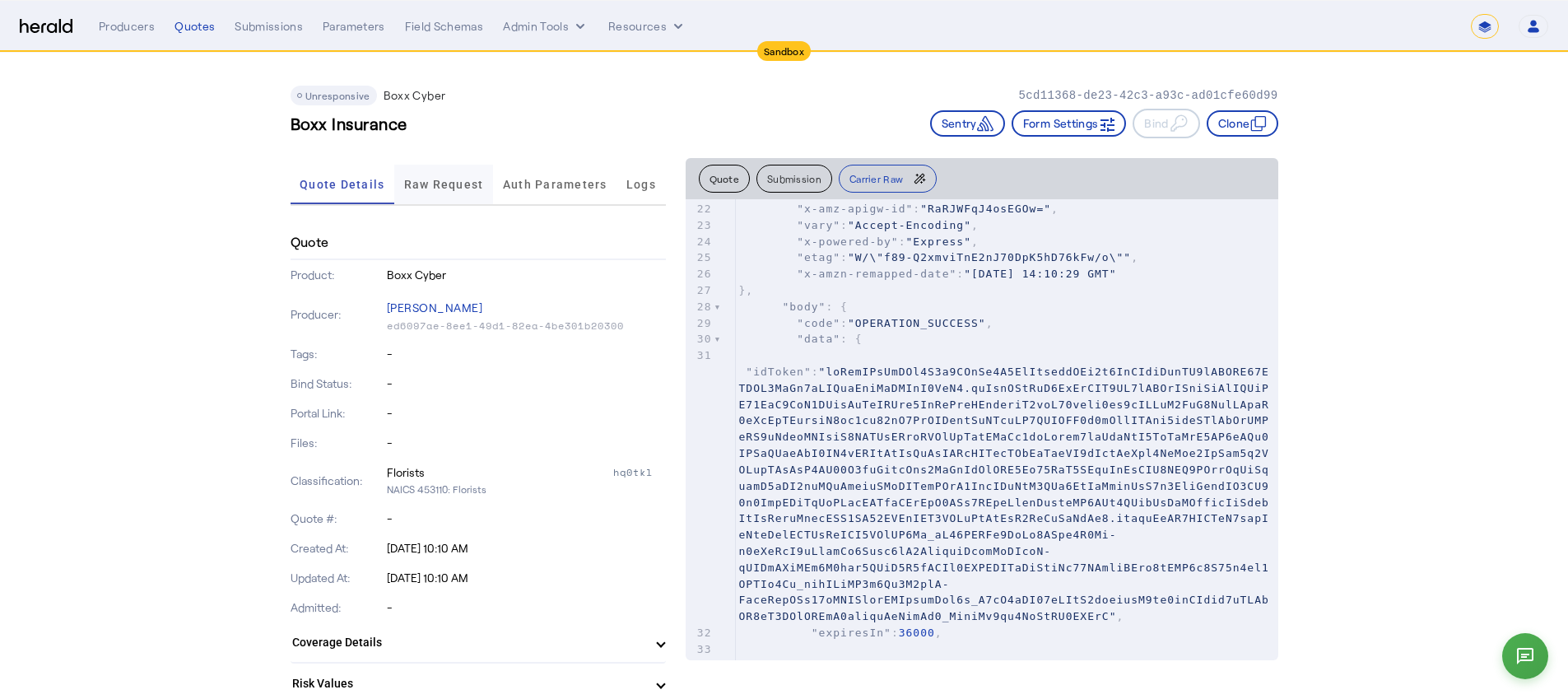
click at [427, 199] on span "Raw Request" at bounding box center [444, 184] width 80 height 40
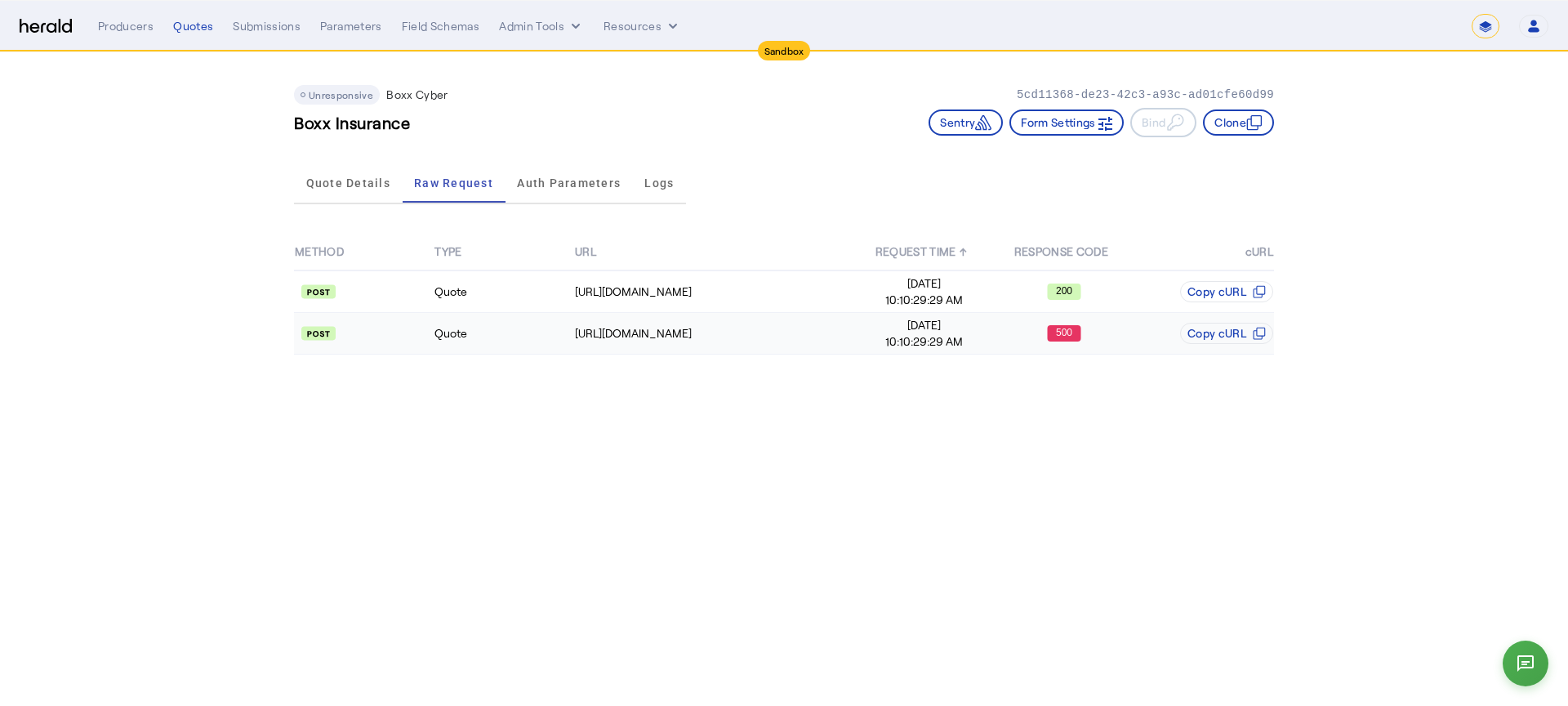
click at [945, 344] on span "10:10:29:29 AM" at bounding box center [924, 341] width 138 height 16
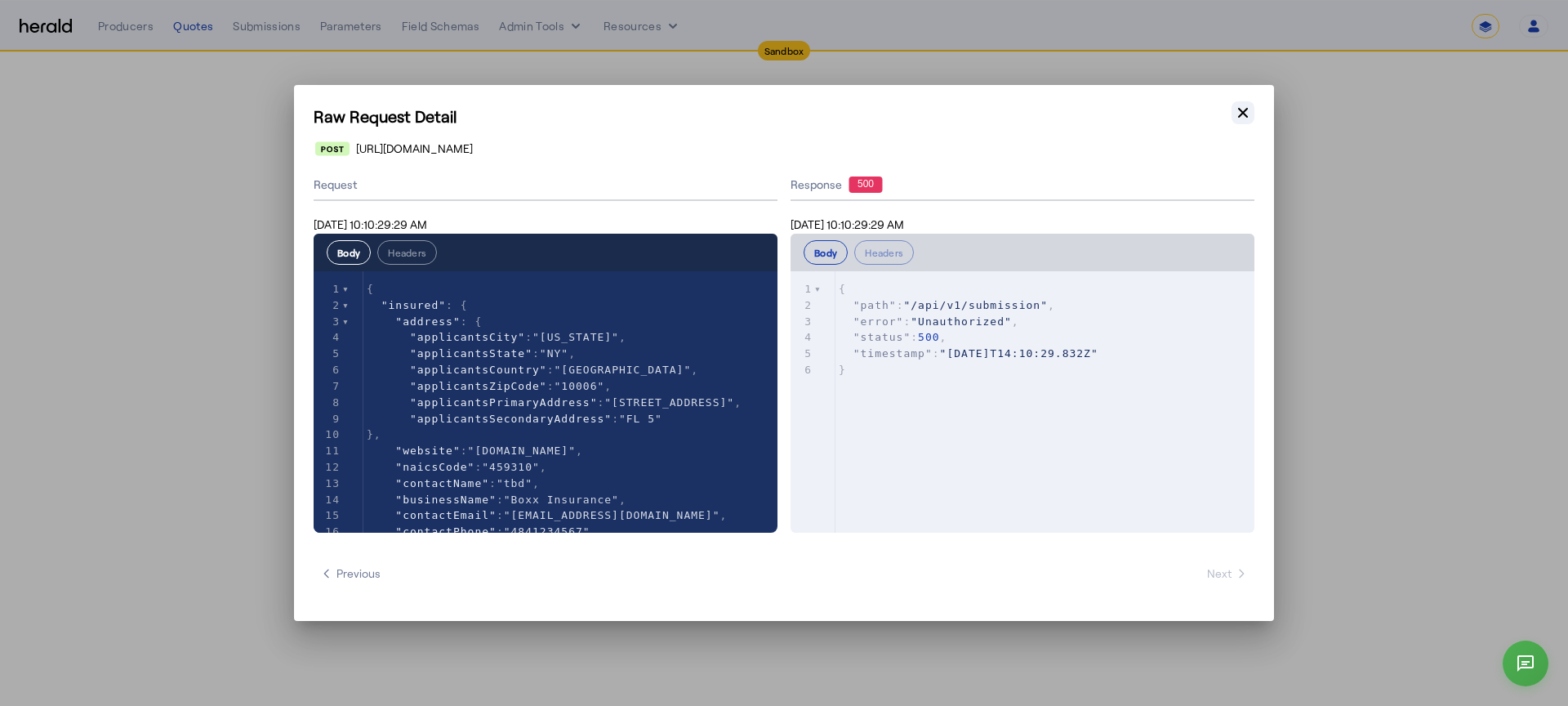
click at [1244, 112] on icon "button" at bounding box center [1242, 112] width 9 height 9
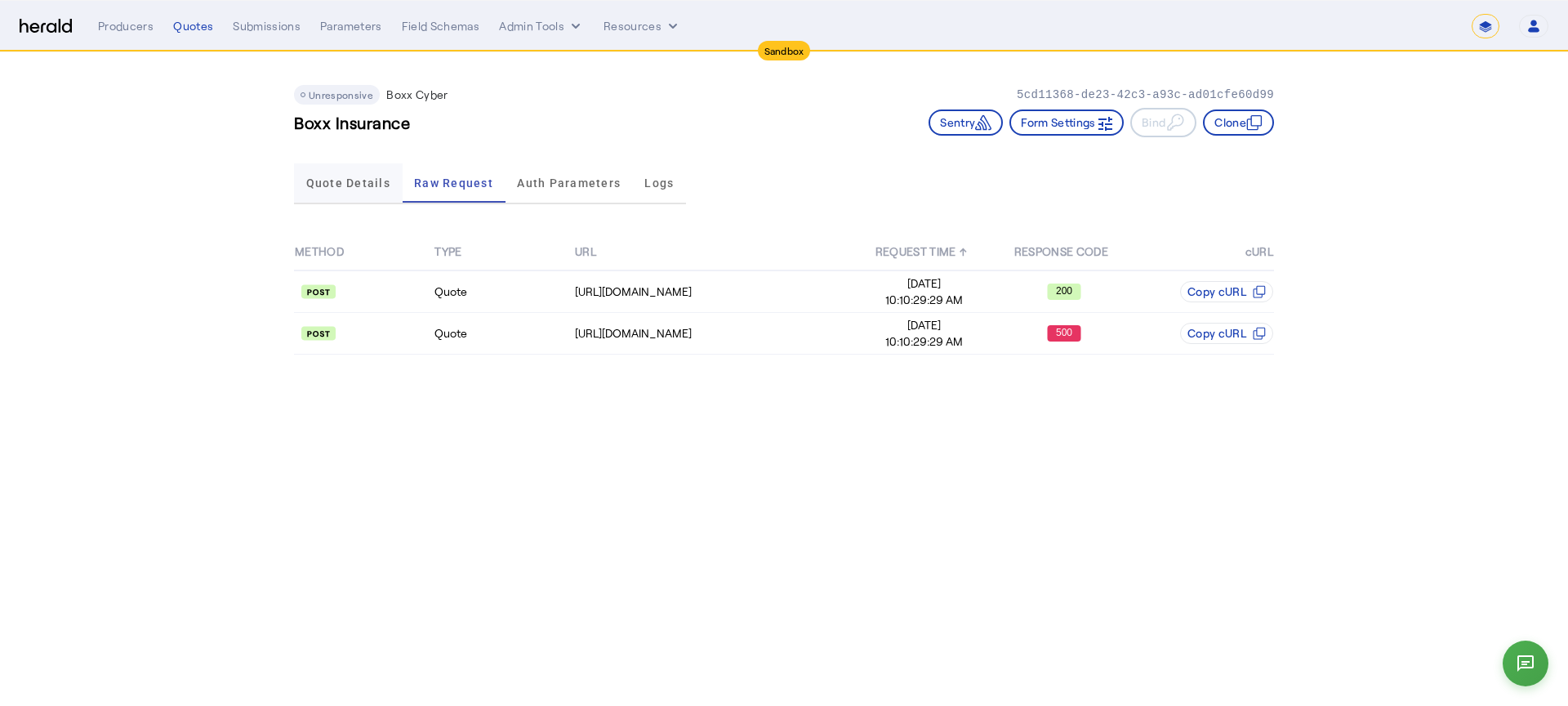
click at [385, 201] on span "Quote Details" at bounding box center [348, 183] width 84 height 39
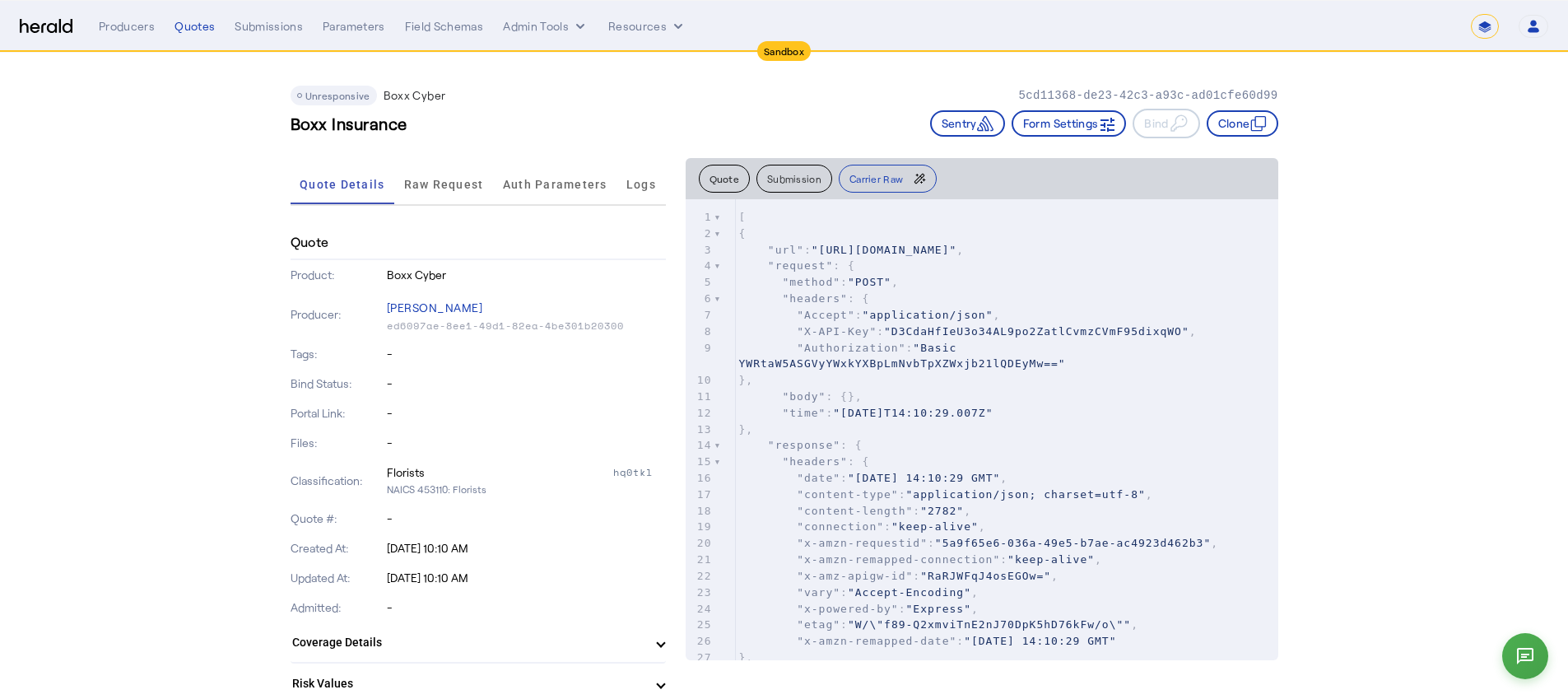
click at [796, 182] on button "Submission" at bounding box center [795, 178] width 76 height 28
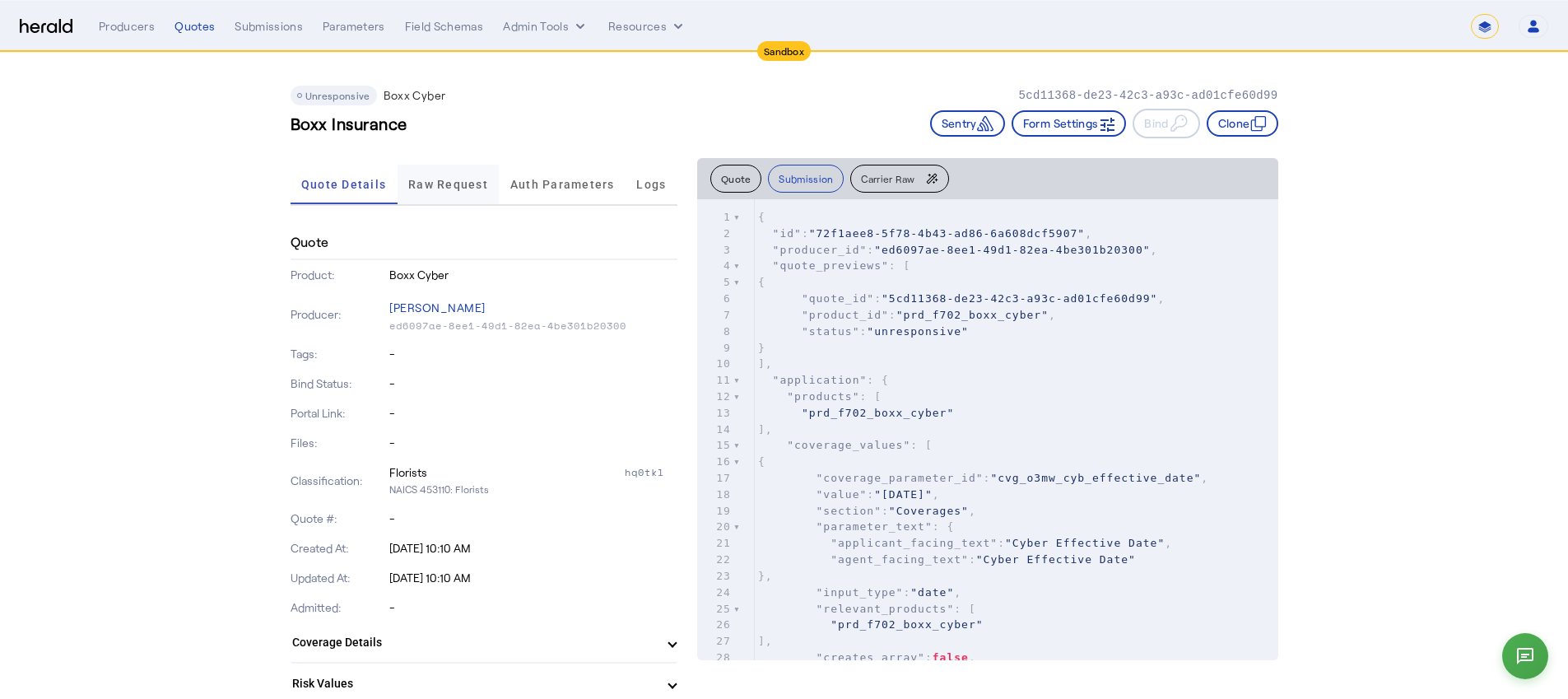
click at [448, 174] on span "Raw Request" at bounding box center [448, 184] width 80 height 40
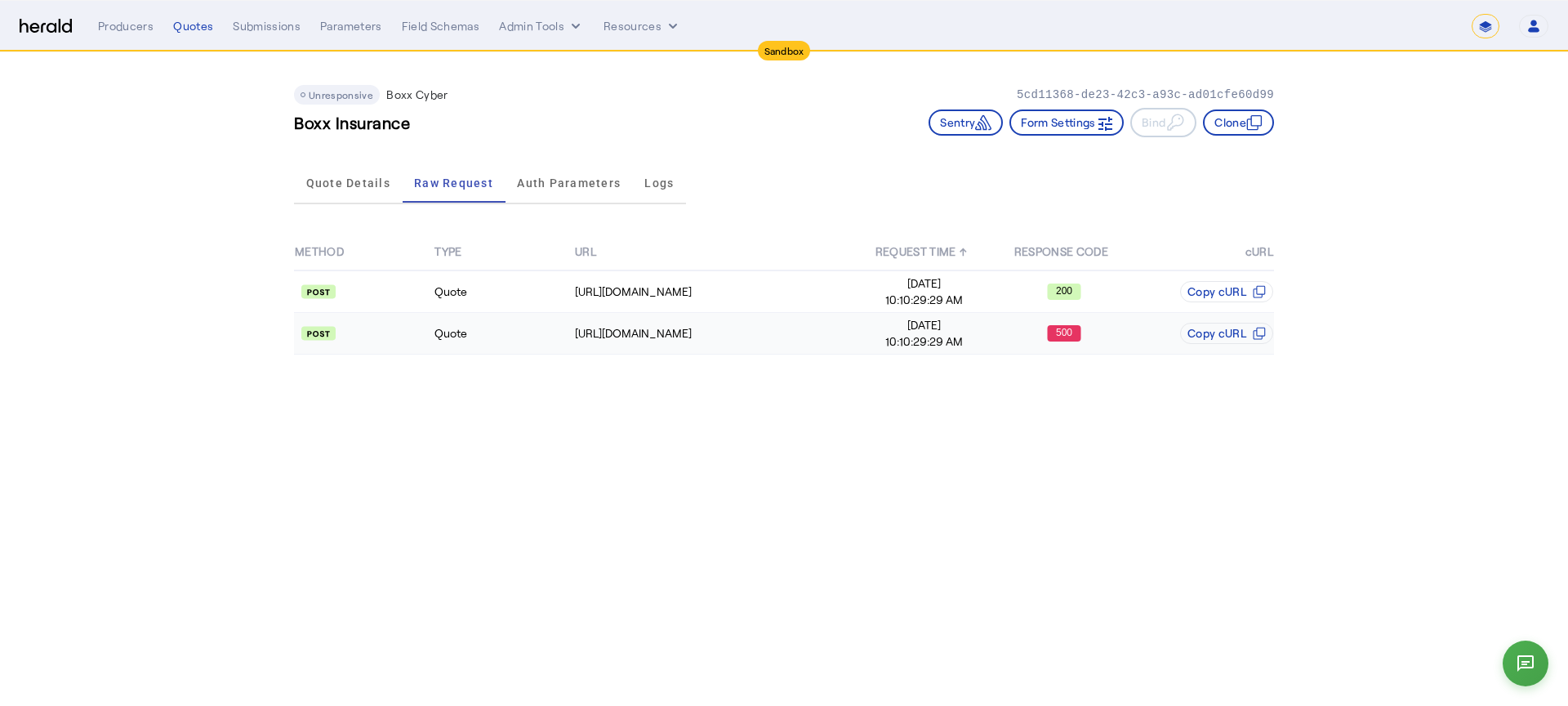
click at [1017, 324] on td "500" at bounding box center [1064, 334] width 140 height 42
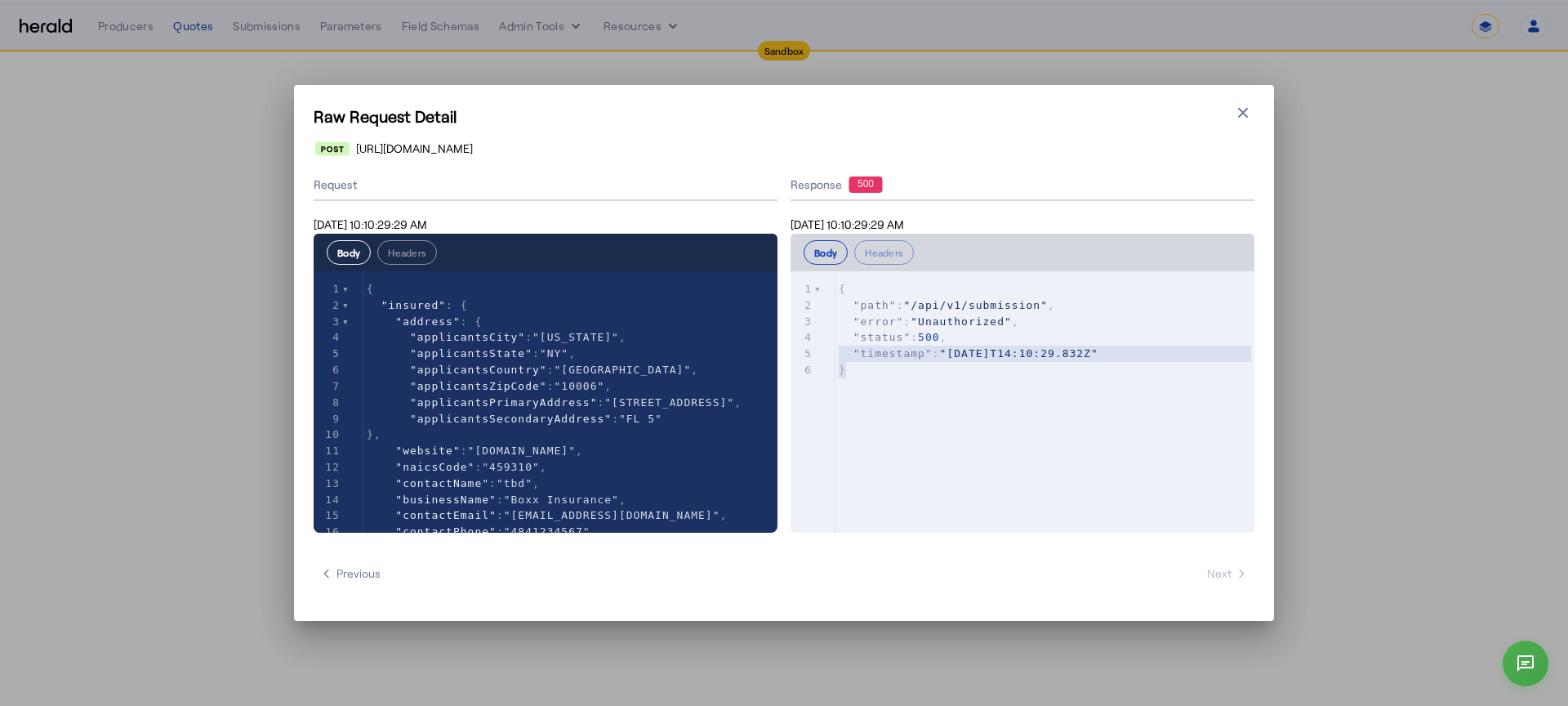
type textarea "**********"
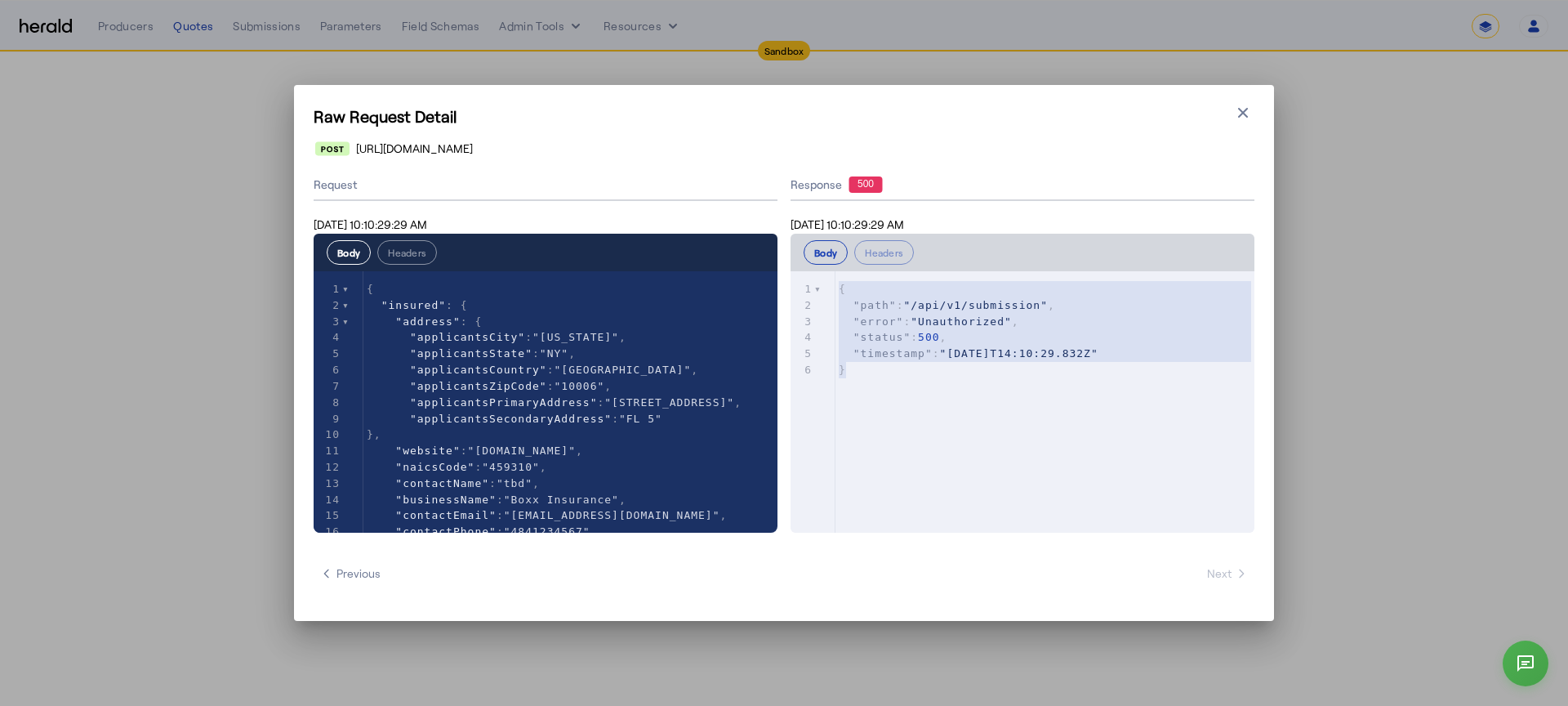
drag, startPoint x: 876, startPoint y: 376, endPoint x: 795, endPoint y: 286, distance: 121.1
click at [835, 286] on div "1 { 2 "path" : "/api/v1/submission" , 3 "error" : "Unauthorized" , 4 "status" :…" at bounding box center [1050, 330] width 431 height 97
click at [1241, 105] on icon "button" at bounding box center [1242, 113] width 16 height 16
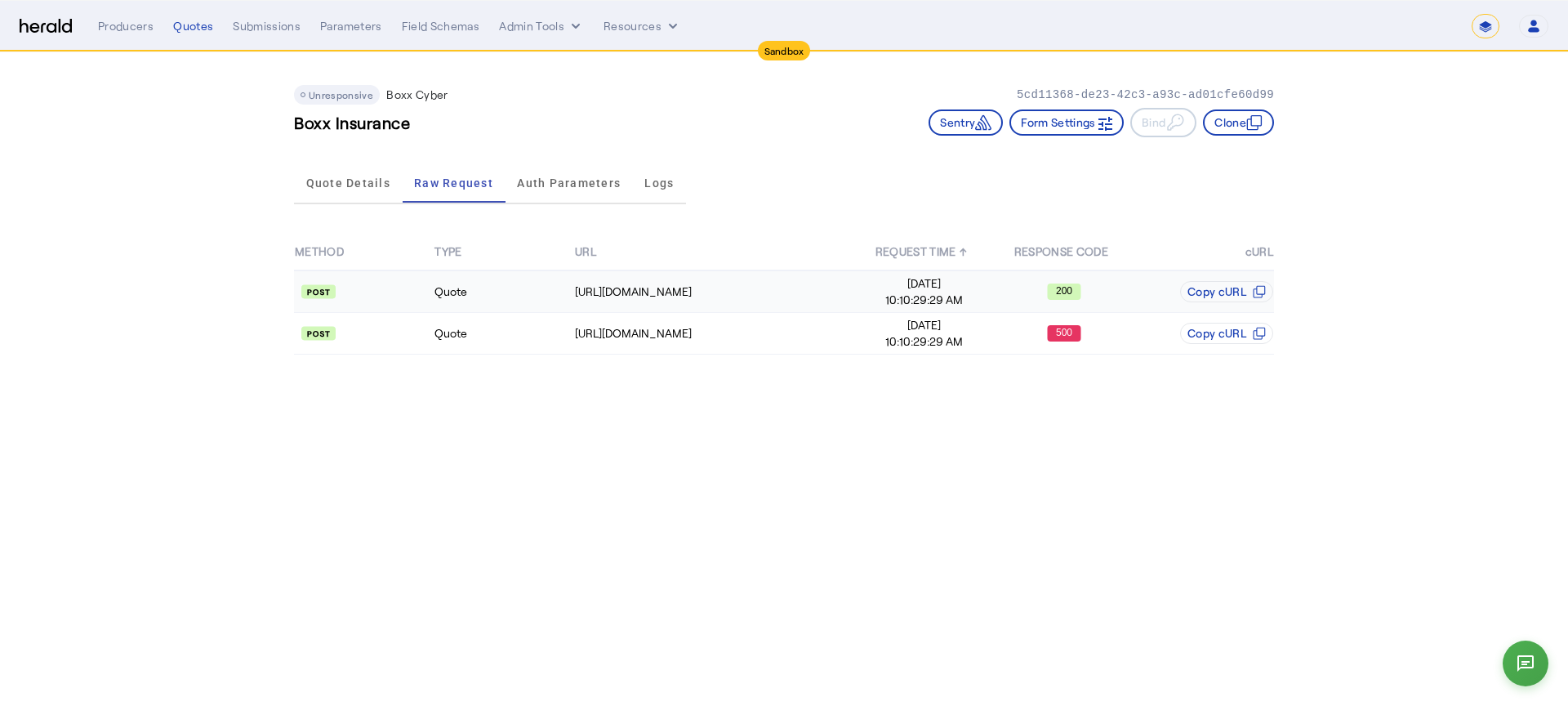
click at [1001, 288] on div "200" at bounding box center [1064, 291] width 138 height 16
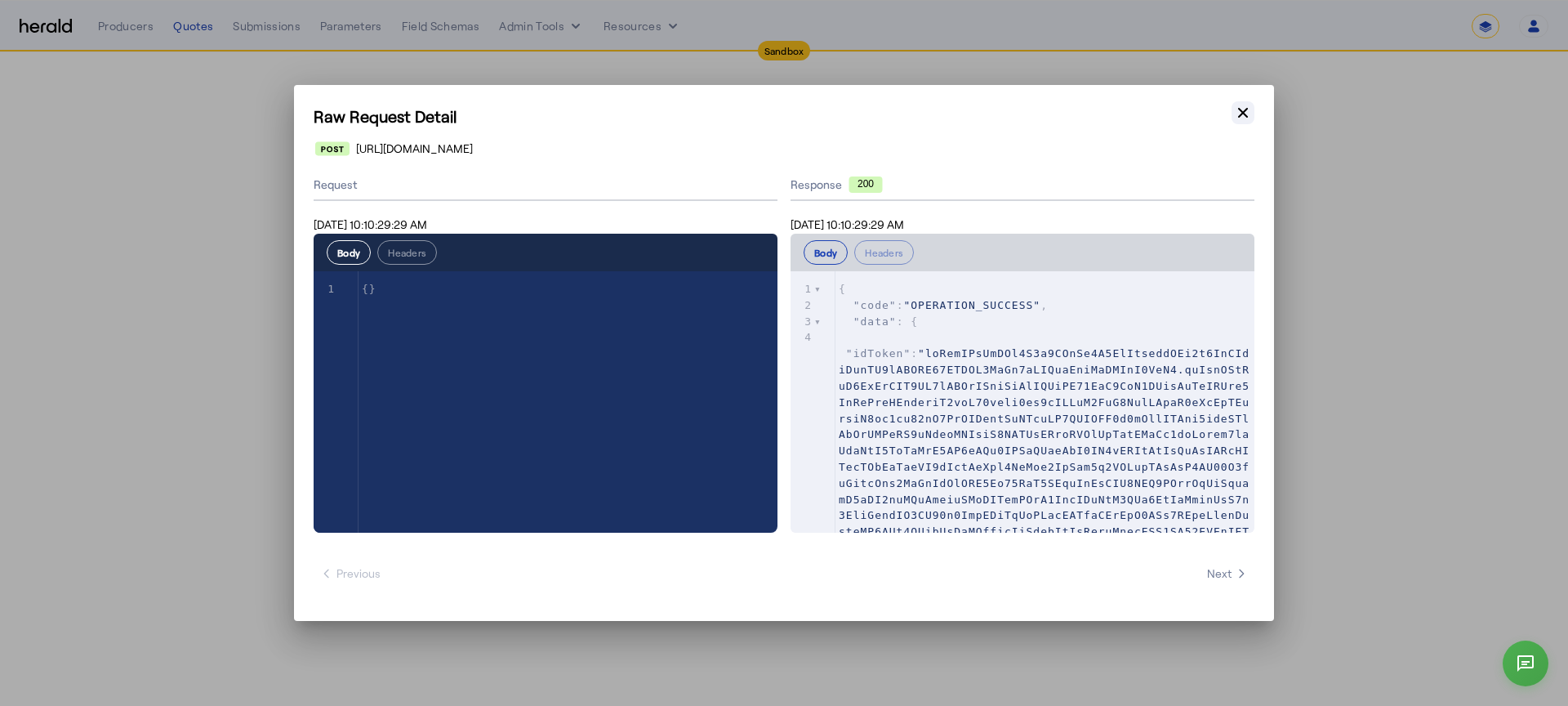
click at [1246, 105] on icon "button" at bounding box center [1242, 113] width 16 height 16
